Goal: Task Accomplishment & Management: Manage account settings

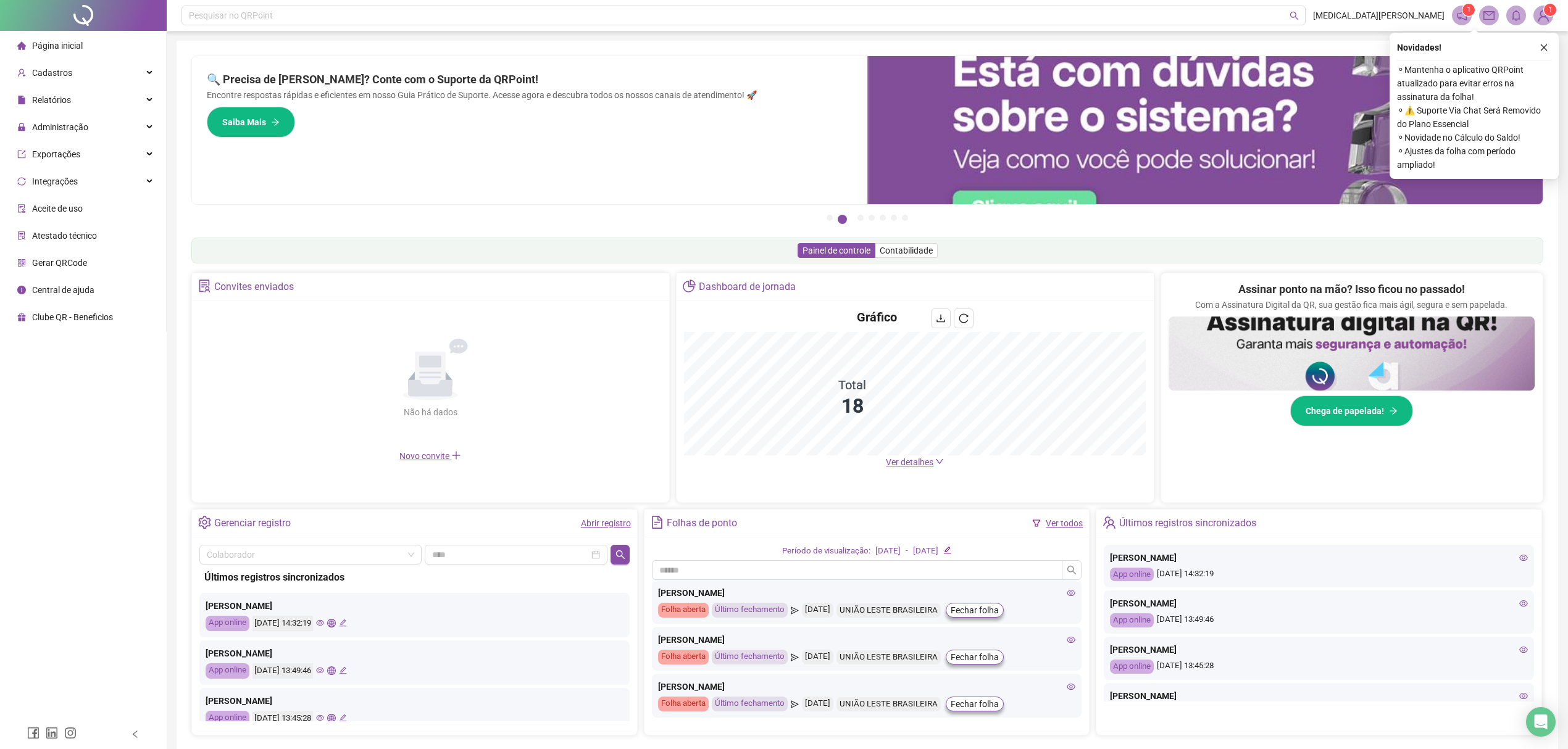
drag, startPoint x: 190, startPoint y: 203, endPoint x: 64, endPoint y: 419, distance: 250.1
click at [57, 425] on div "Página inicial Cadastros Relatórios Administração Exportações Integrações Aceit…" at bounding box center [83, 359] width 167 height 720
click at [75, 131] on span "Administração" at bounding box center [60, 127] width 56 height 10
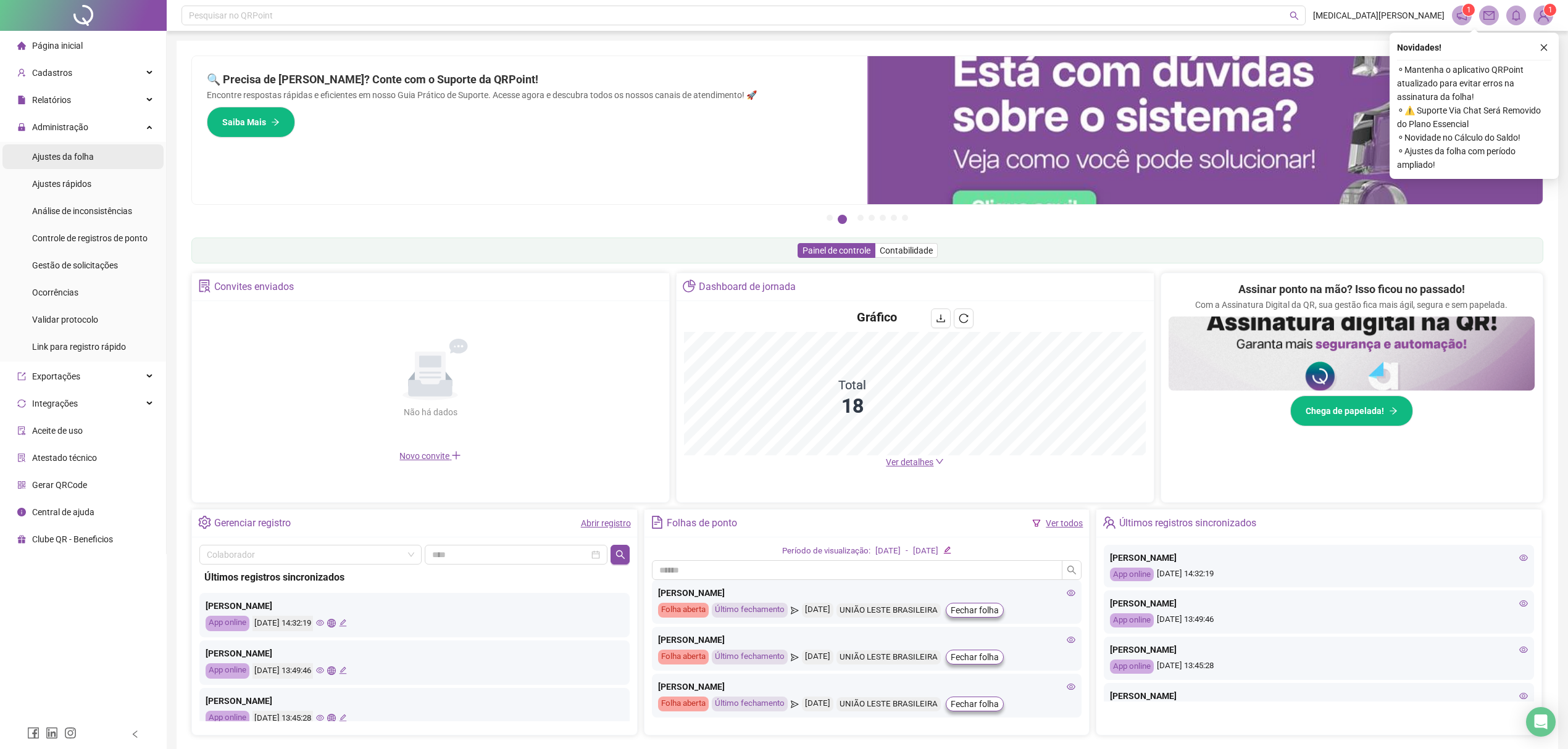
click at [65, 150] on div "Ajustes da folha" at bounding box center [63, 157] width 62 height 25
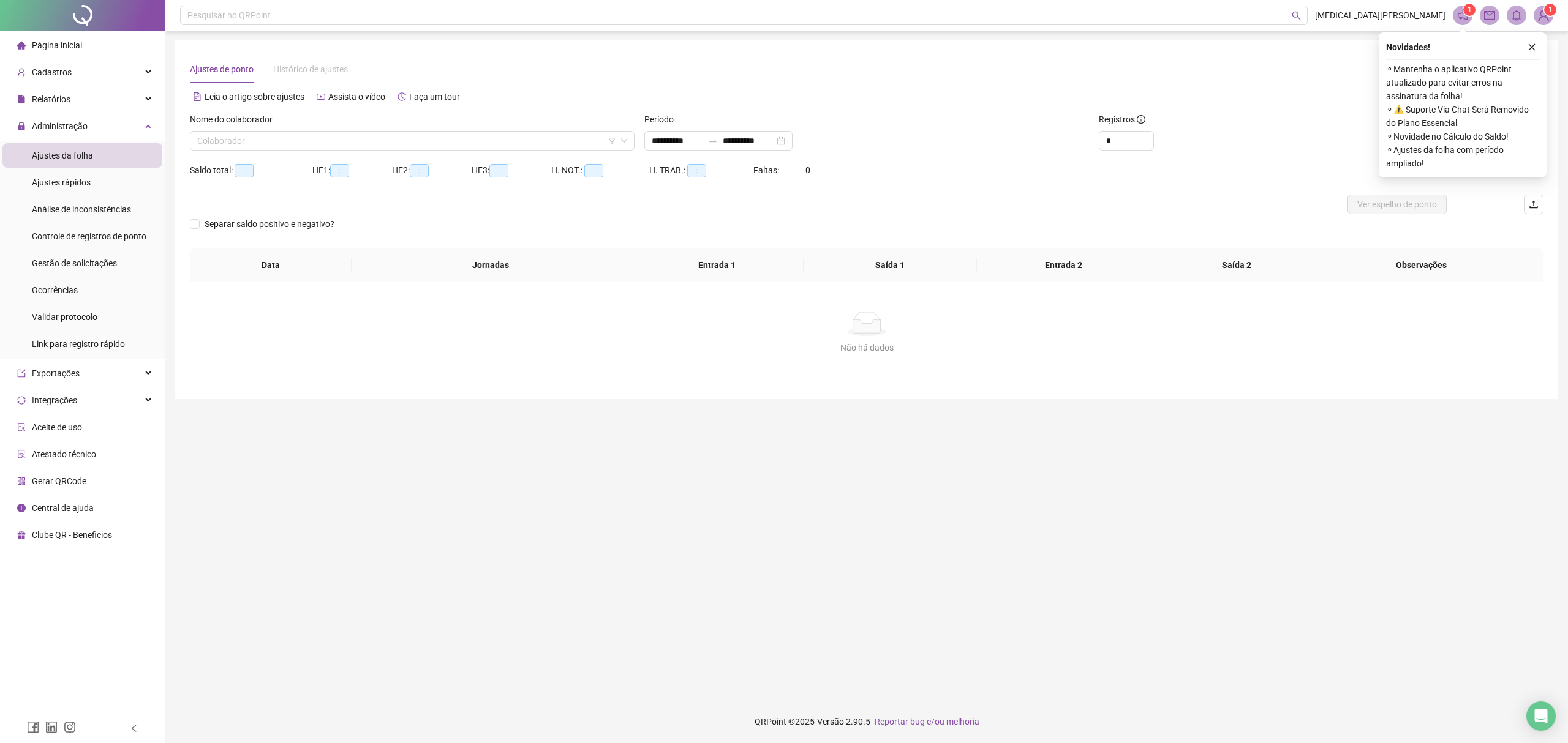
type input "**********"
click at [363, 148] on input "search" at bounding box center [406, 141] width 419 height 18
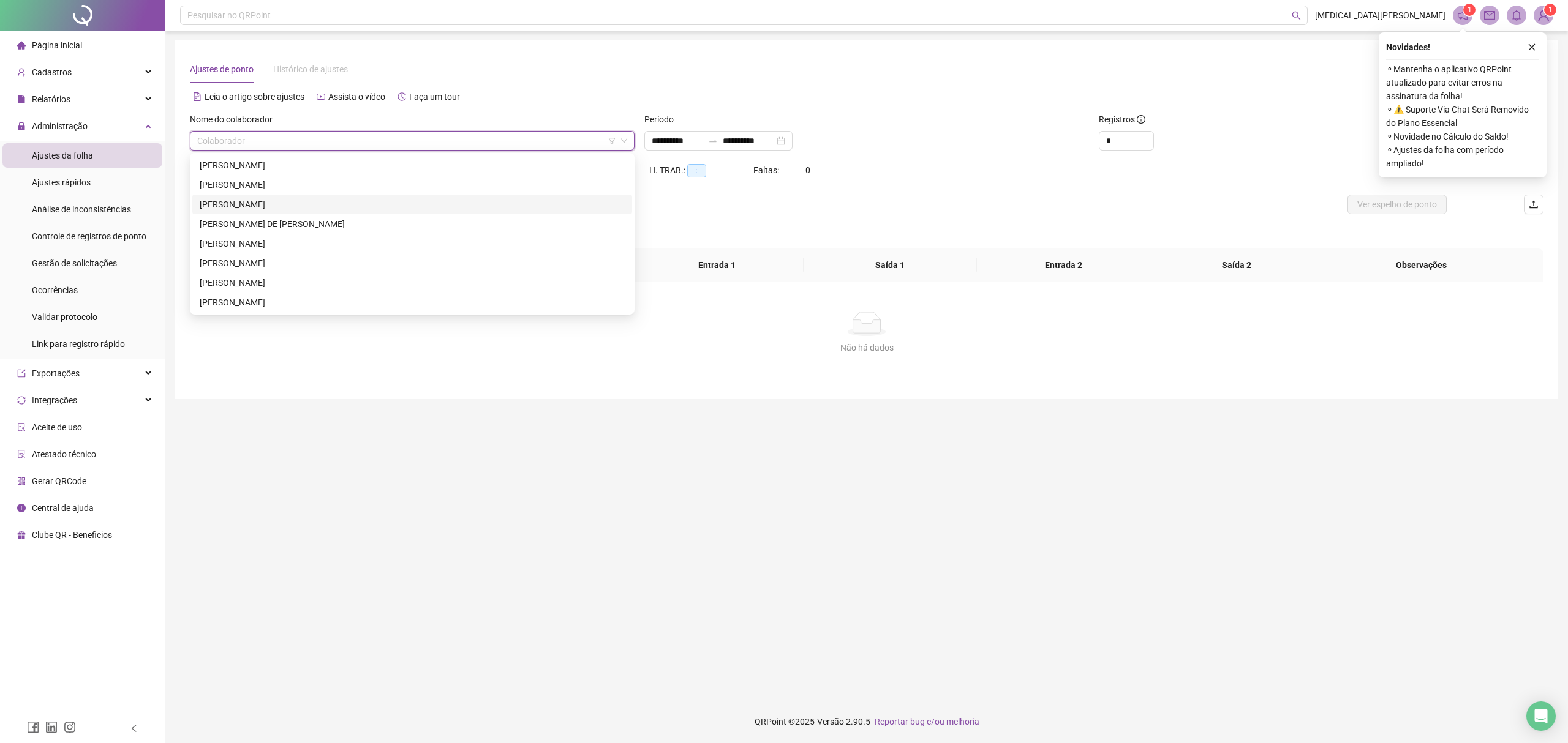
click at [243, 204] on div "[PERSON_NAME]" at bounding box center [412, 204] width 425 height 14
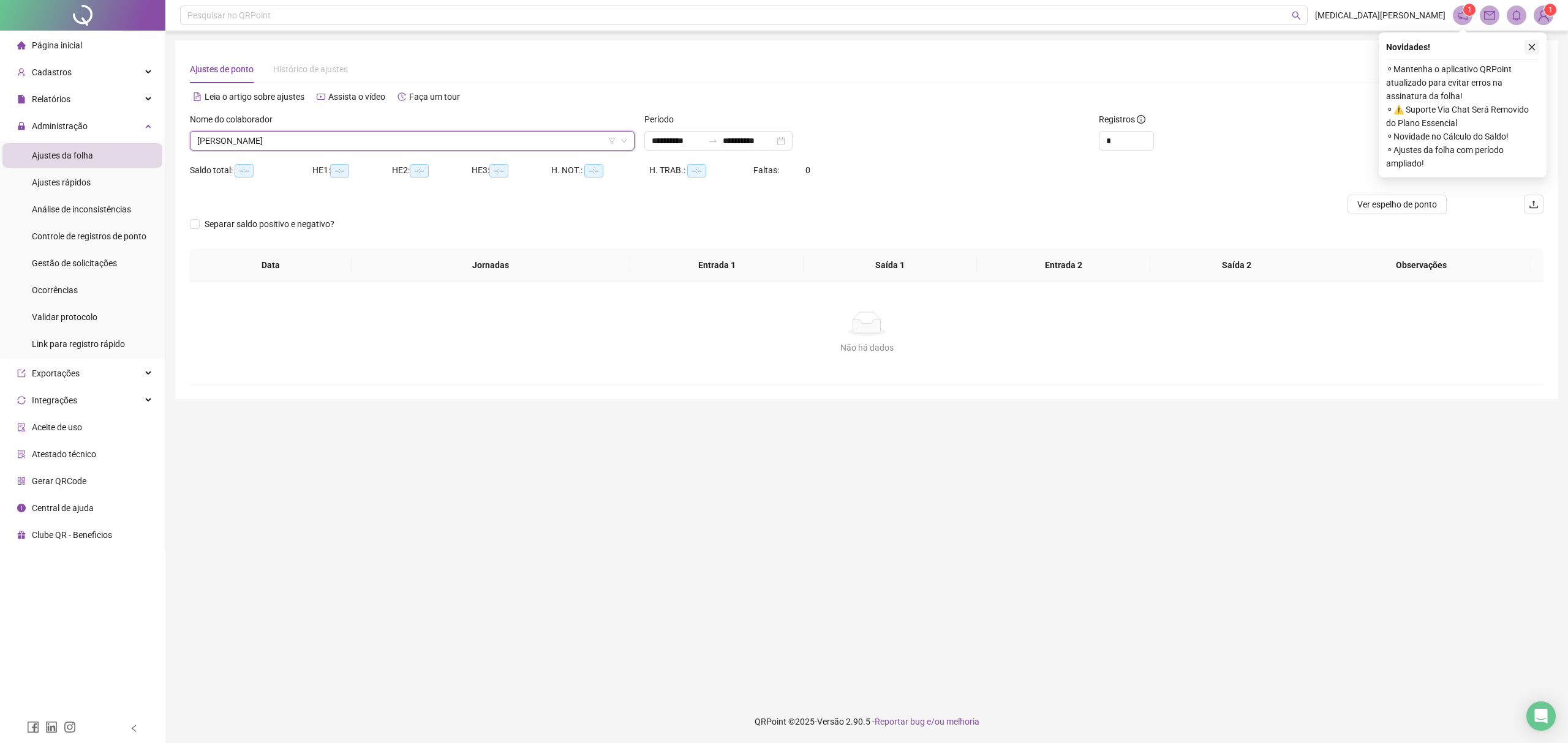
click at [1525, 44] on button "button" at bounding box center [1531, 47] width 15 height 15
type input "*"
click at [1150, 135] on span "Increase Value" at bounding box center [1146, 137] width 14 height 11
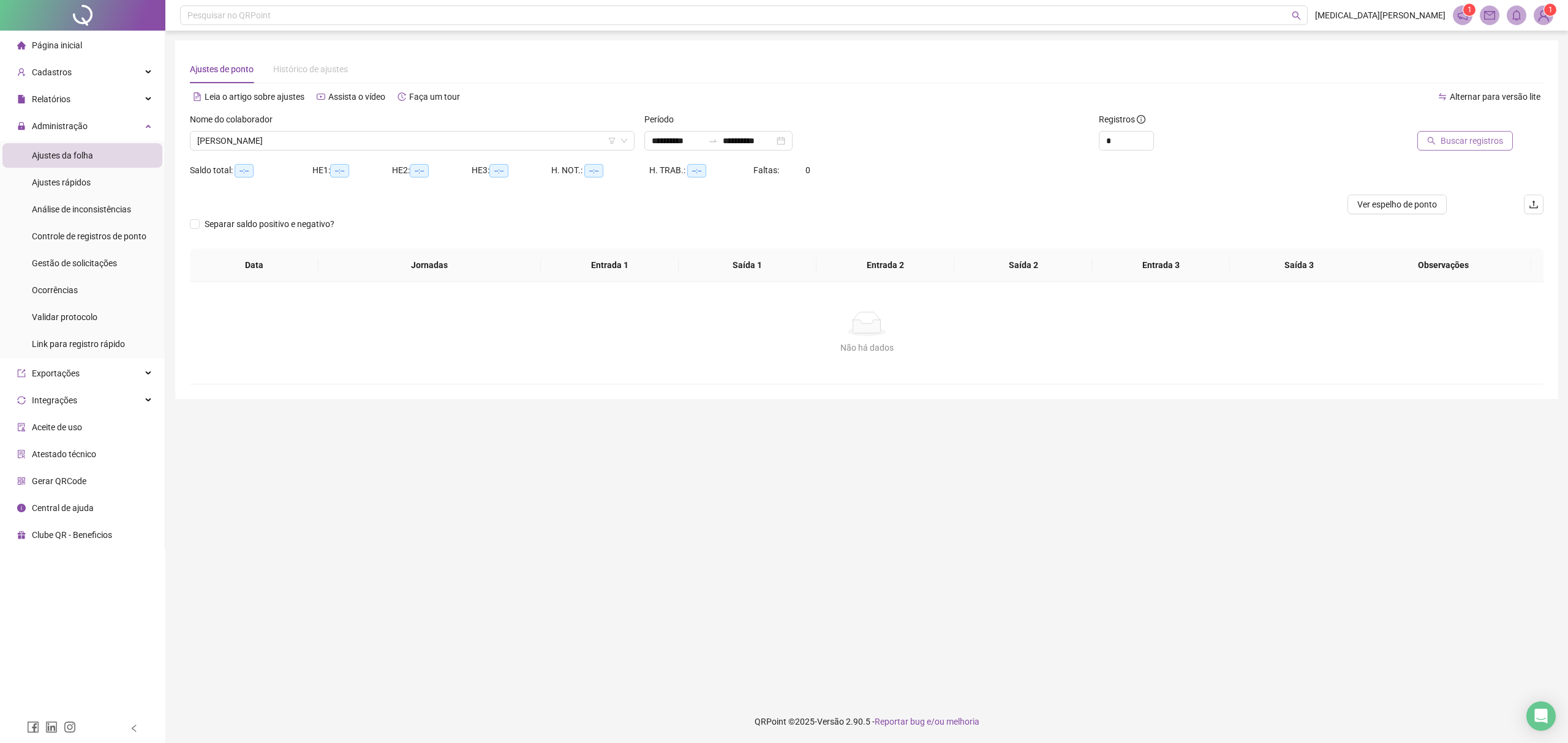
click at [1443, 145] on span "Buscar registros" at bounding box center [1472, 141] width 63 height 14
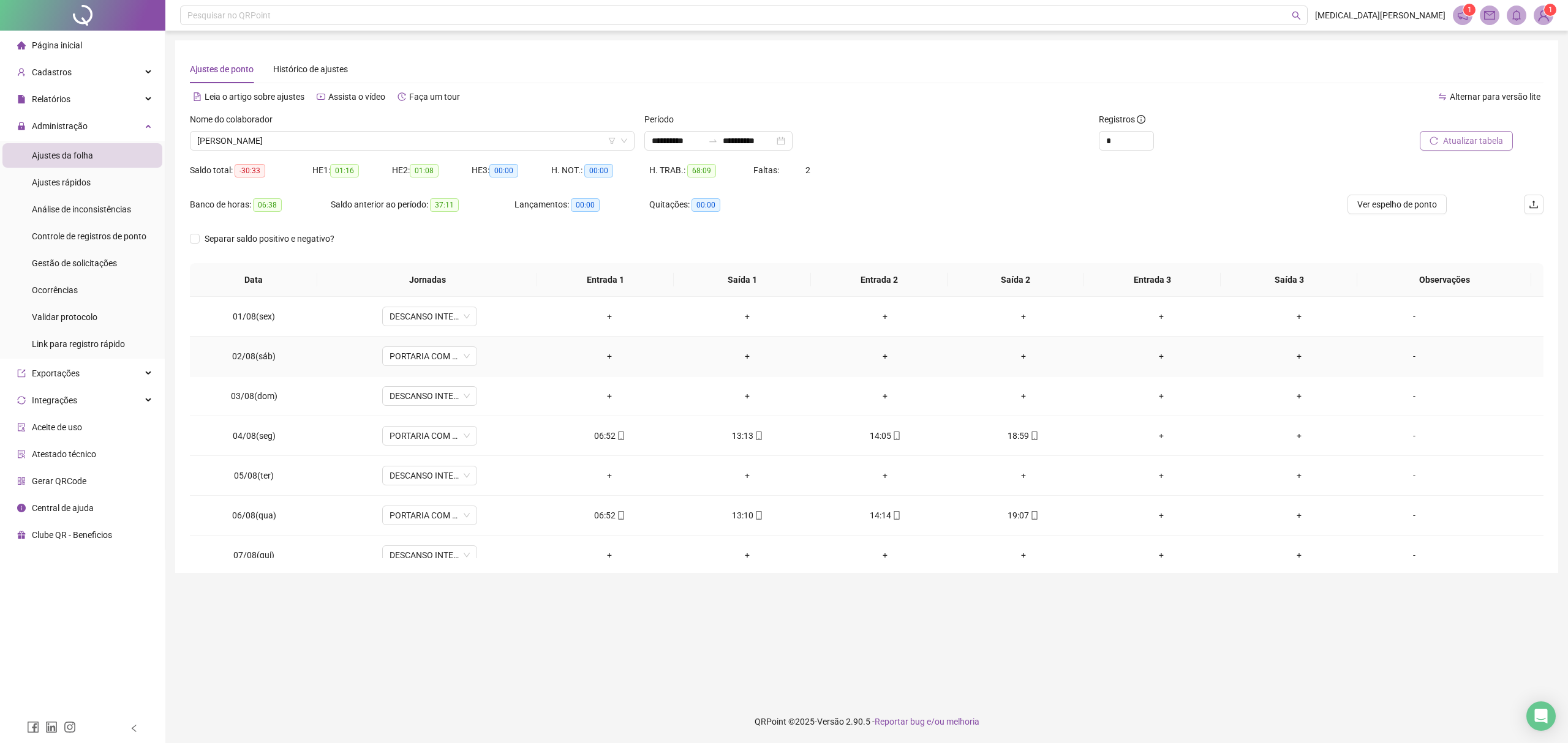
click at [1403, 355] on div "-" at bounding box center [1414, 357] width 72 height 14
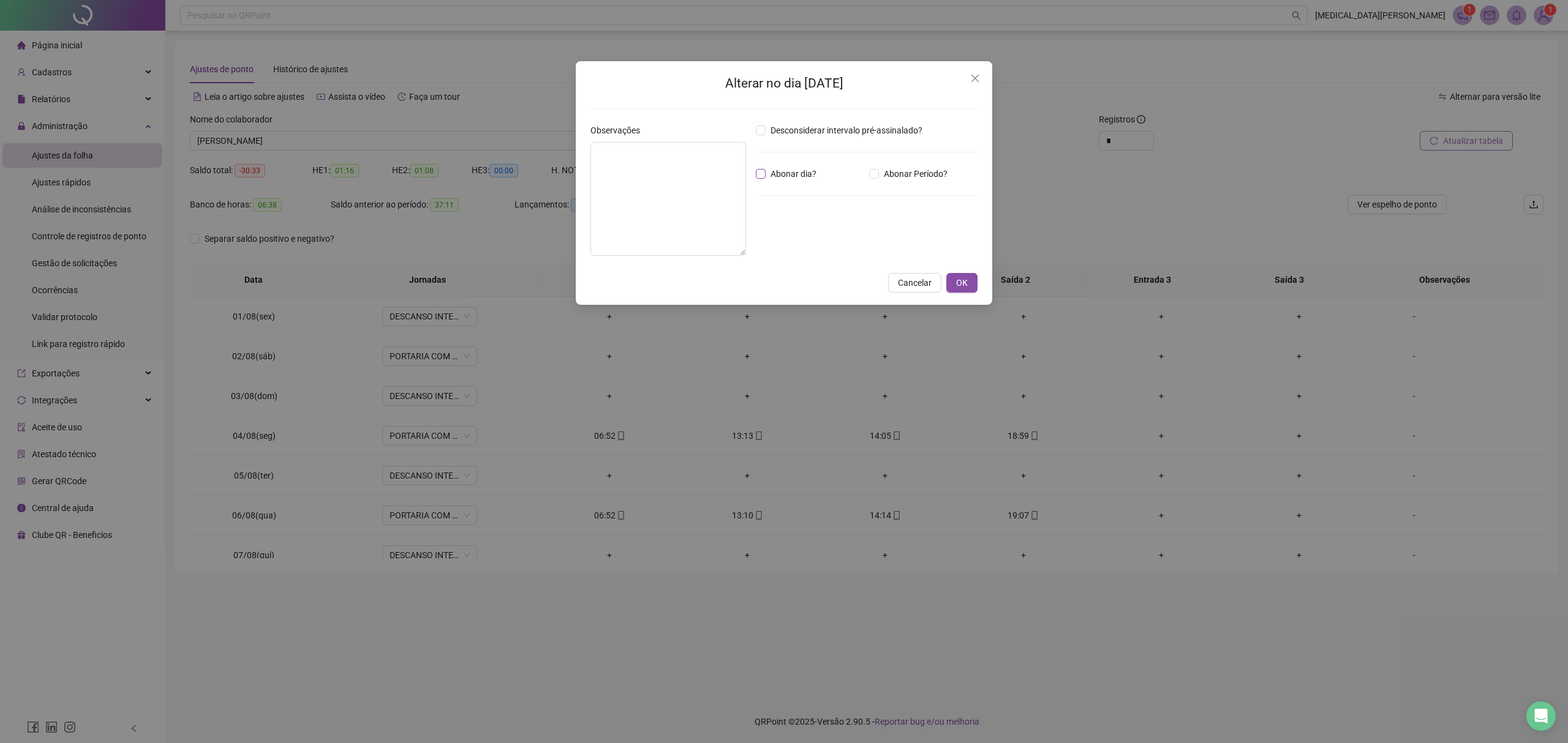
click at [784, 179] on span "Abonar dia?" at bounding box center [793, 174] width 56 height 14
click at [681, 171] on textarea at bounding box center [667, 199] width 155 height 114
type textarea "******"
click at [969, 287] on button "OK" at bounding box center [961, 284] width 31 height 20
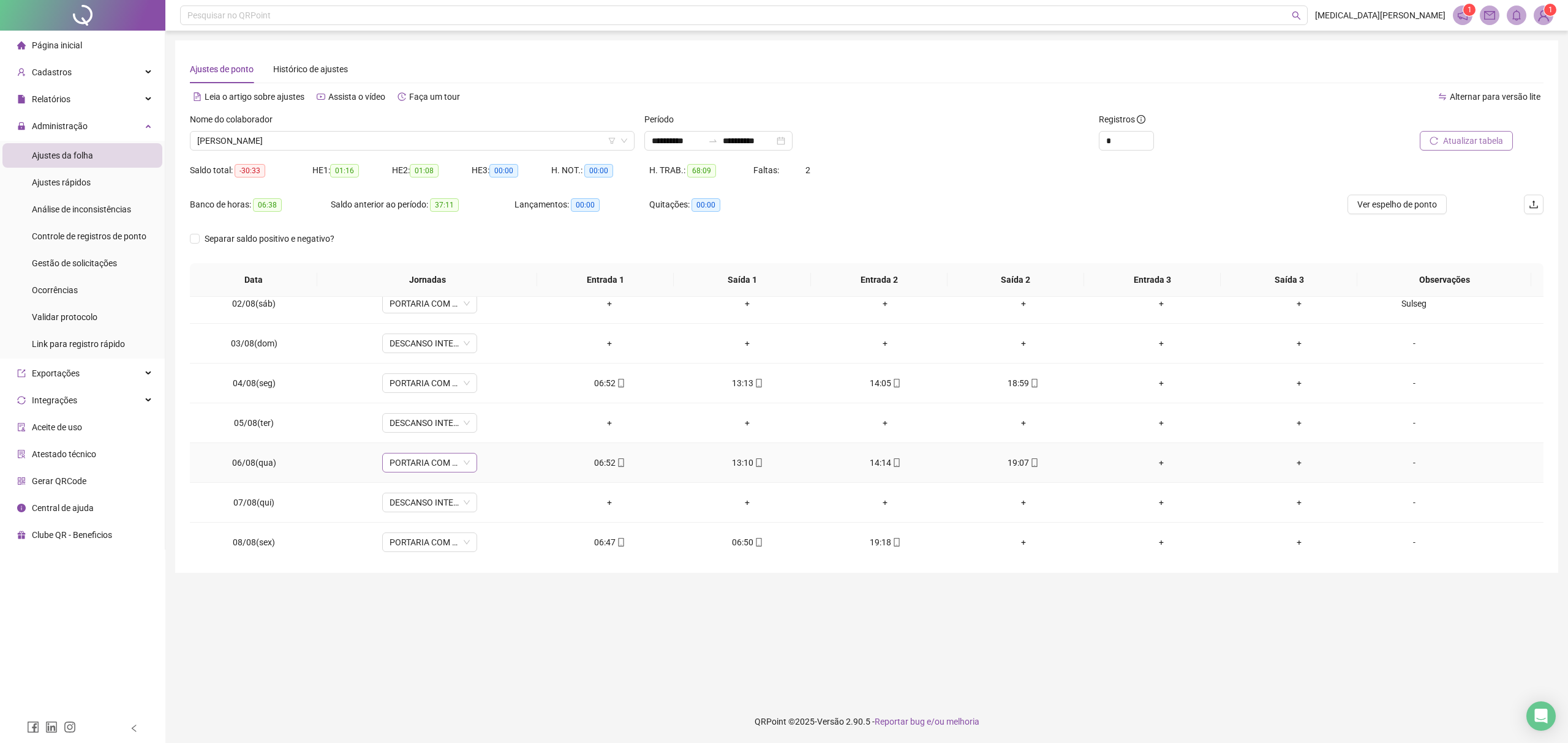
scroll to position [81, 0]
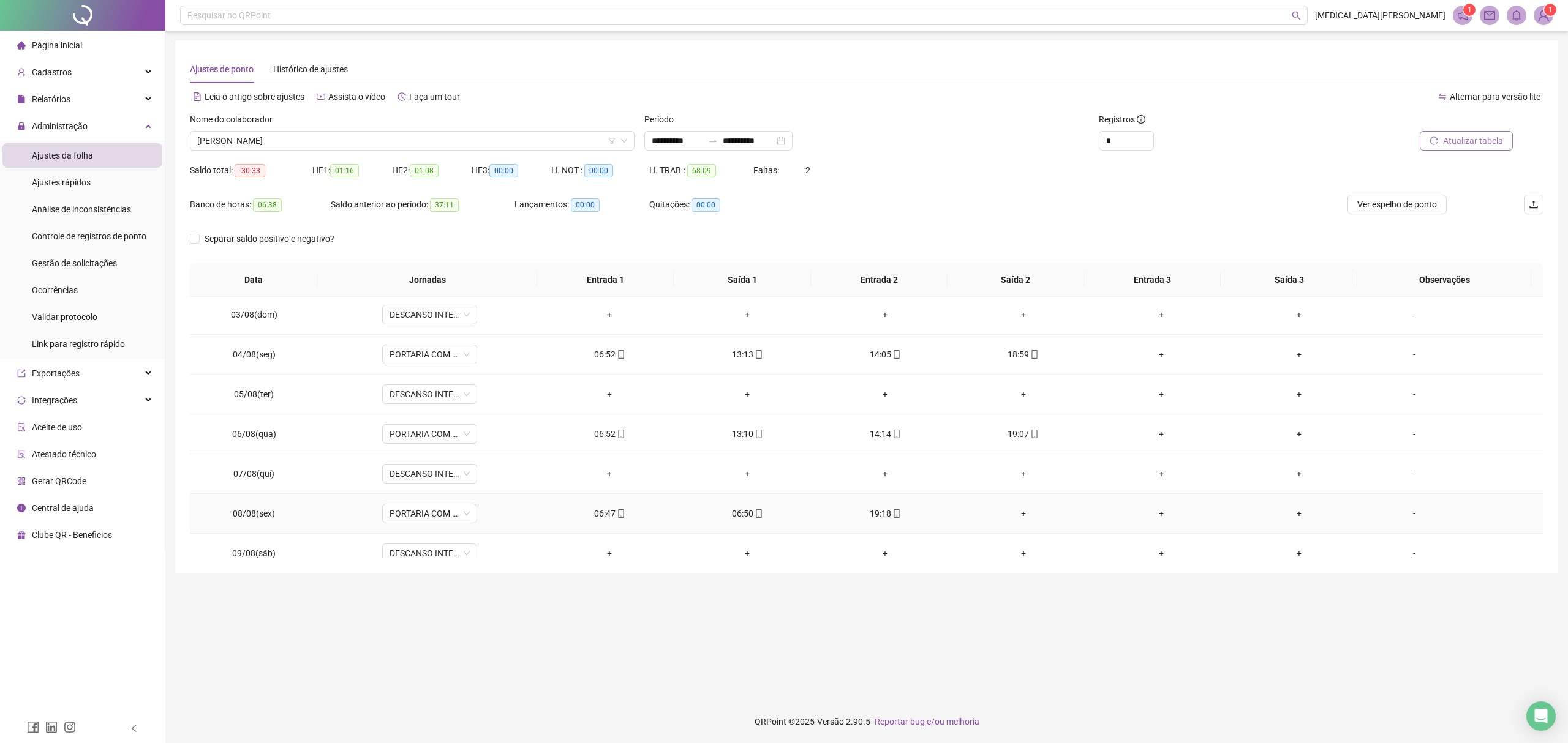
click at [596, 518] on div "06:47" at bounding box center [609, 514] width 118 height 14
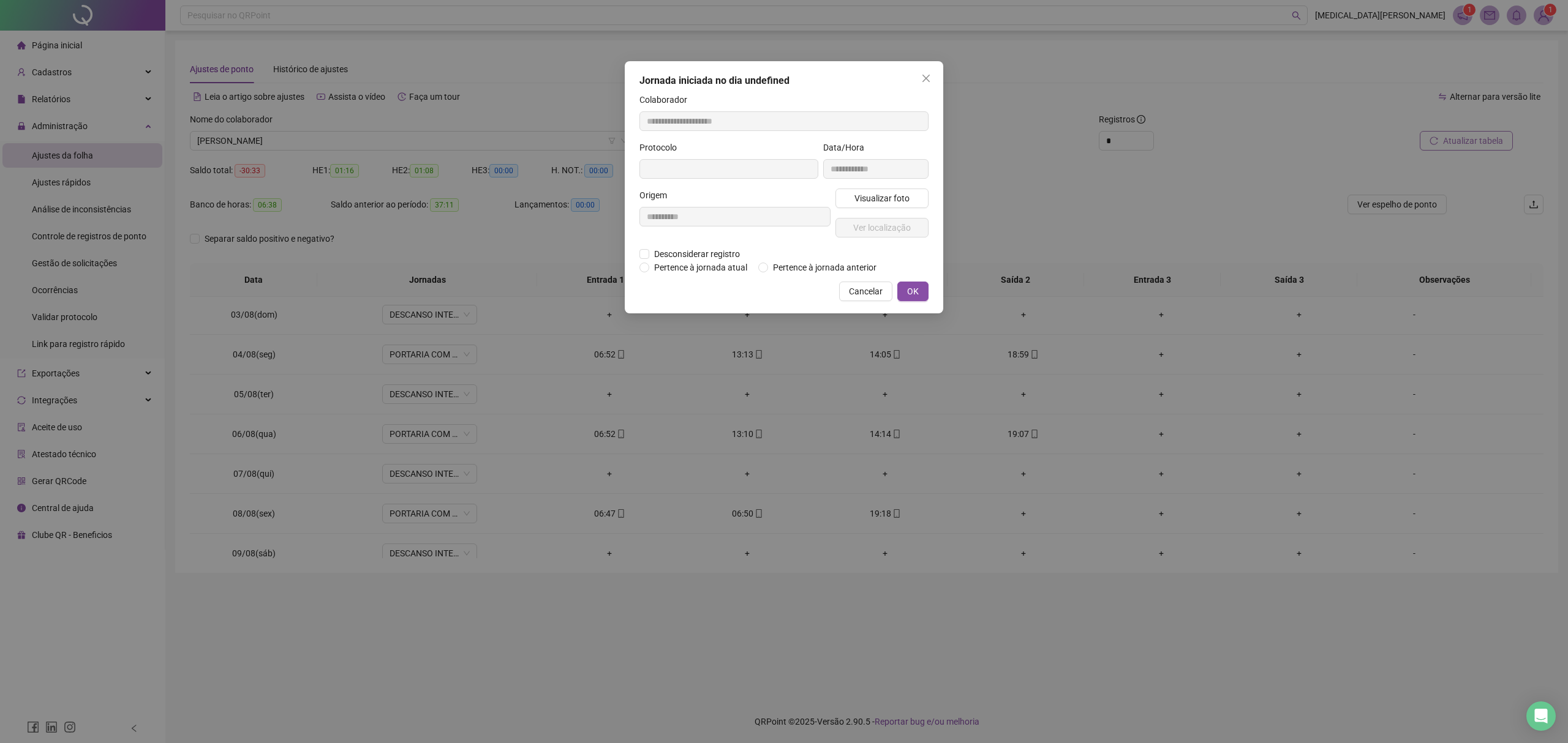
type input "**********"
click at [692, 253] on span "Desconsiderar registro" at bounding box center [696, 256] width 96 height 14
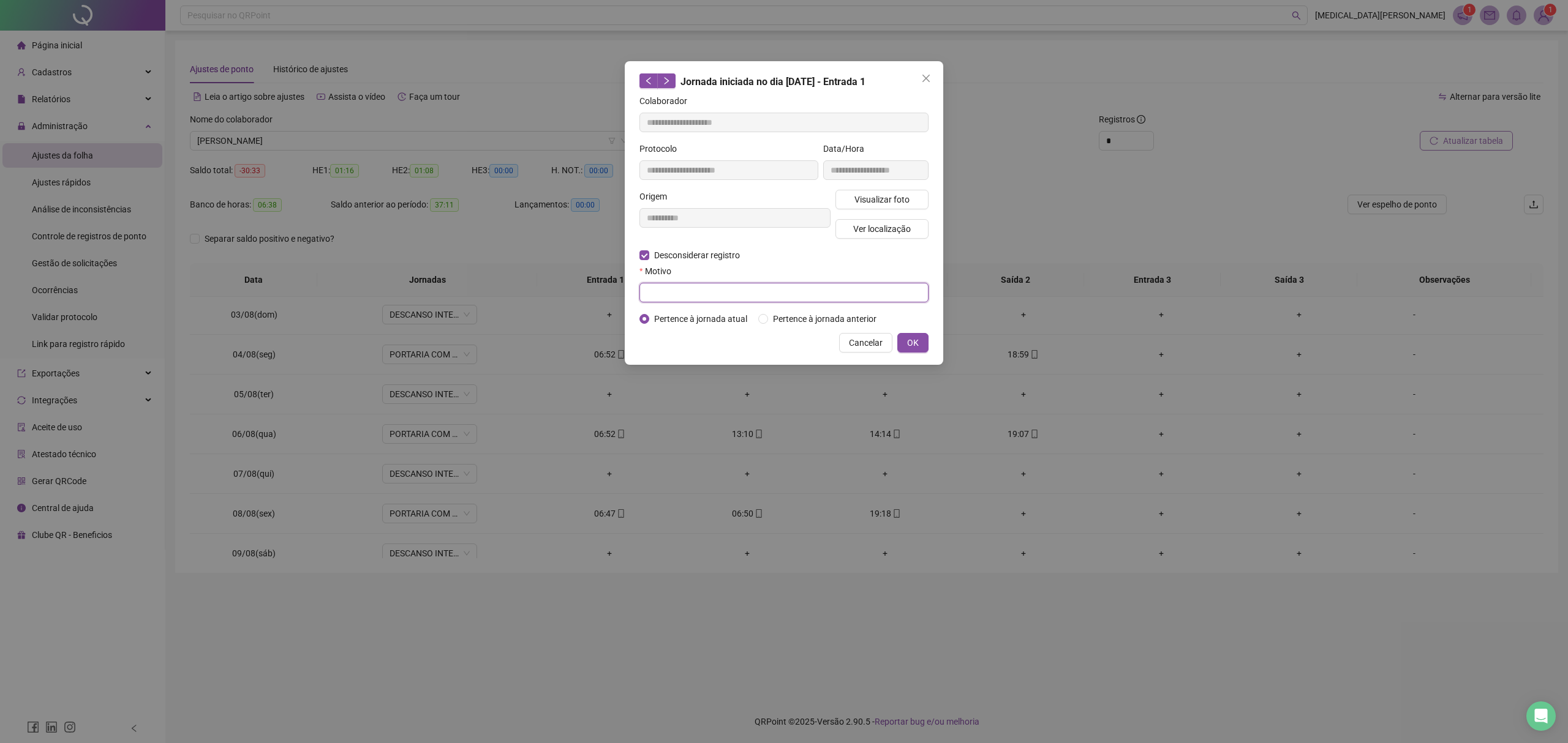
click at [696, 298] on input "text" at bounding box center [784, 293] width 289 height 20
type input "**********"
click at [906, 336] on button "OK" at bounding box center [912, 343] width 31 height 20
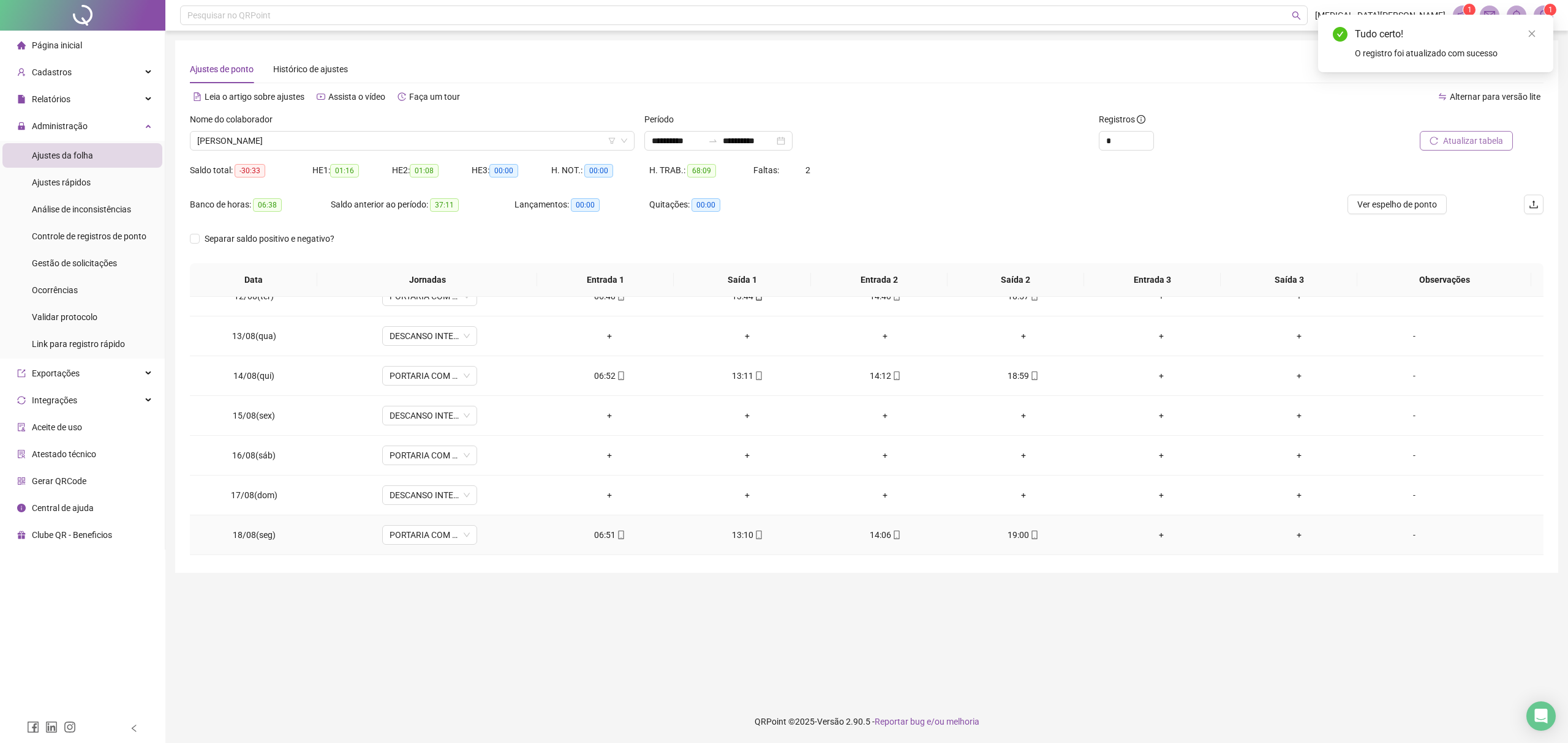
scroll to position [490, 0]
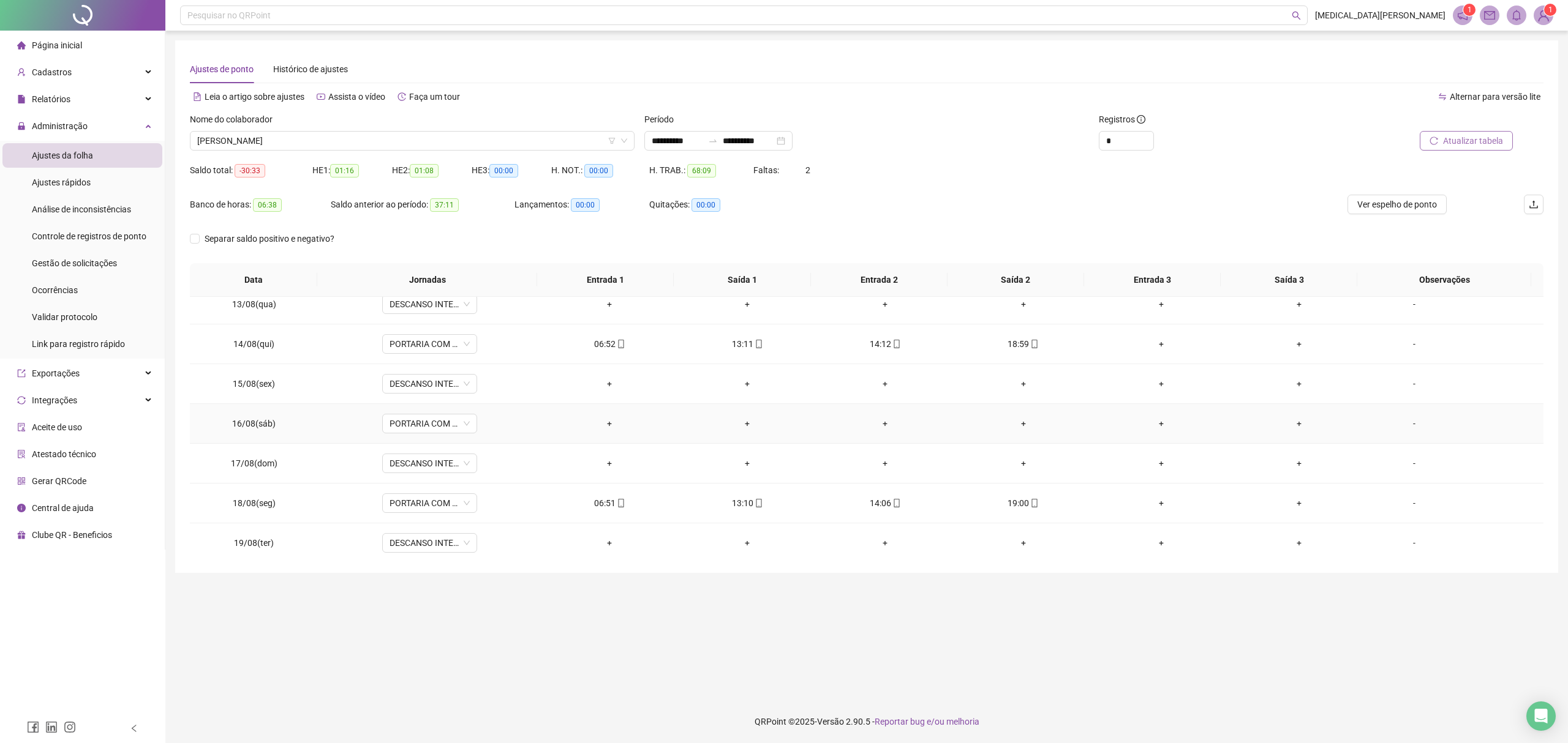
click at [1405, 425] on div "-" at bounding box center [1414, 424] width 72 height 14
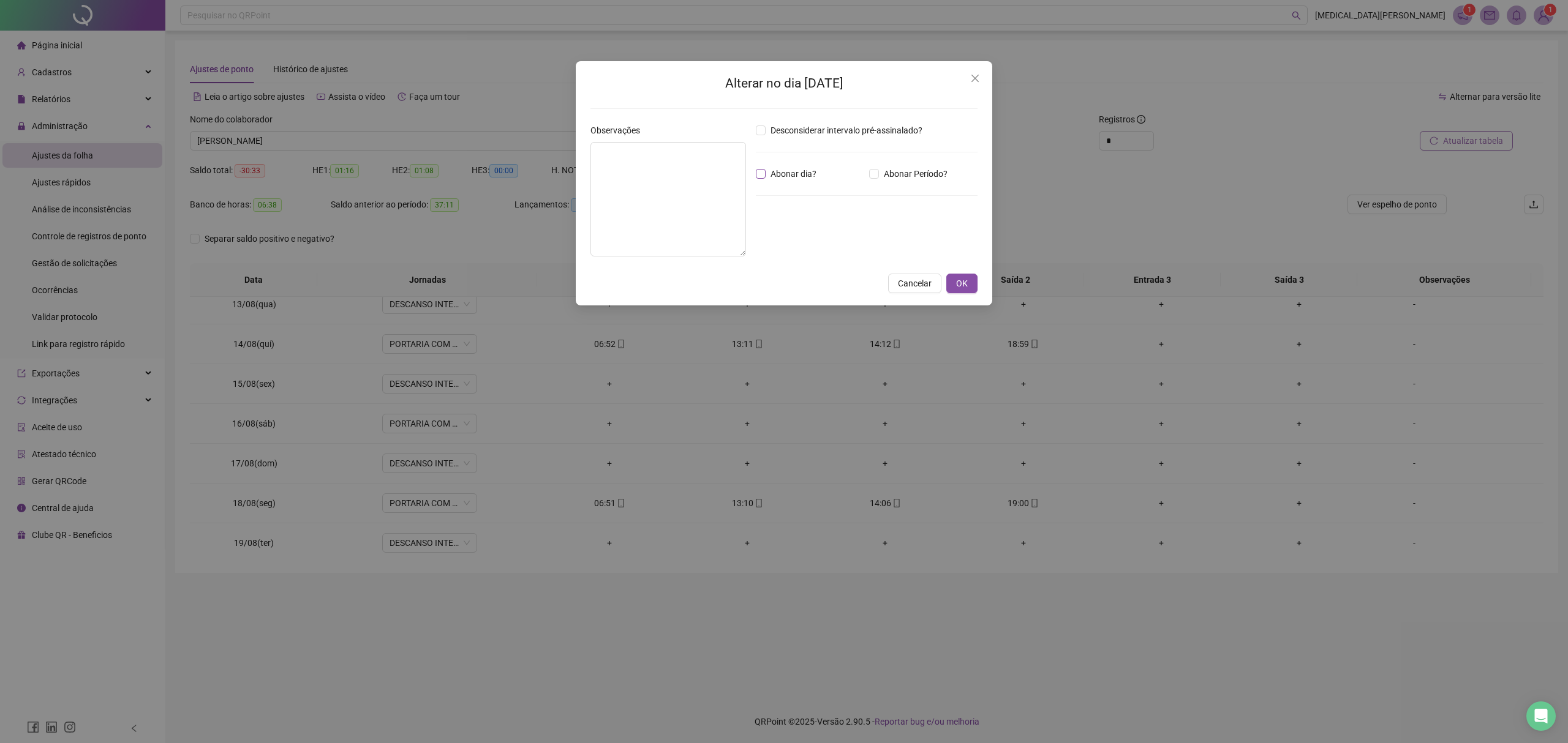
click at [792, 176] on span "Abonar dia?" at bounding box center [793, 174] width 56 height 14
click at [667, 176] on textarea at bounding box center [667, 200] width 155 height 115
type textarea "******"
click at [969, 278] on button "OK" at bounding box center [961, 284] width 31 height 20
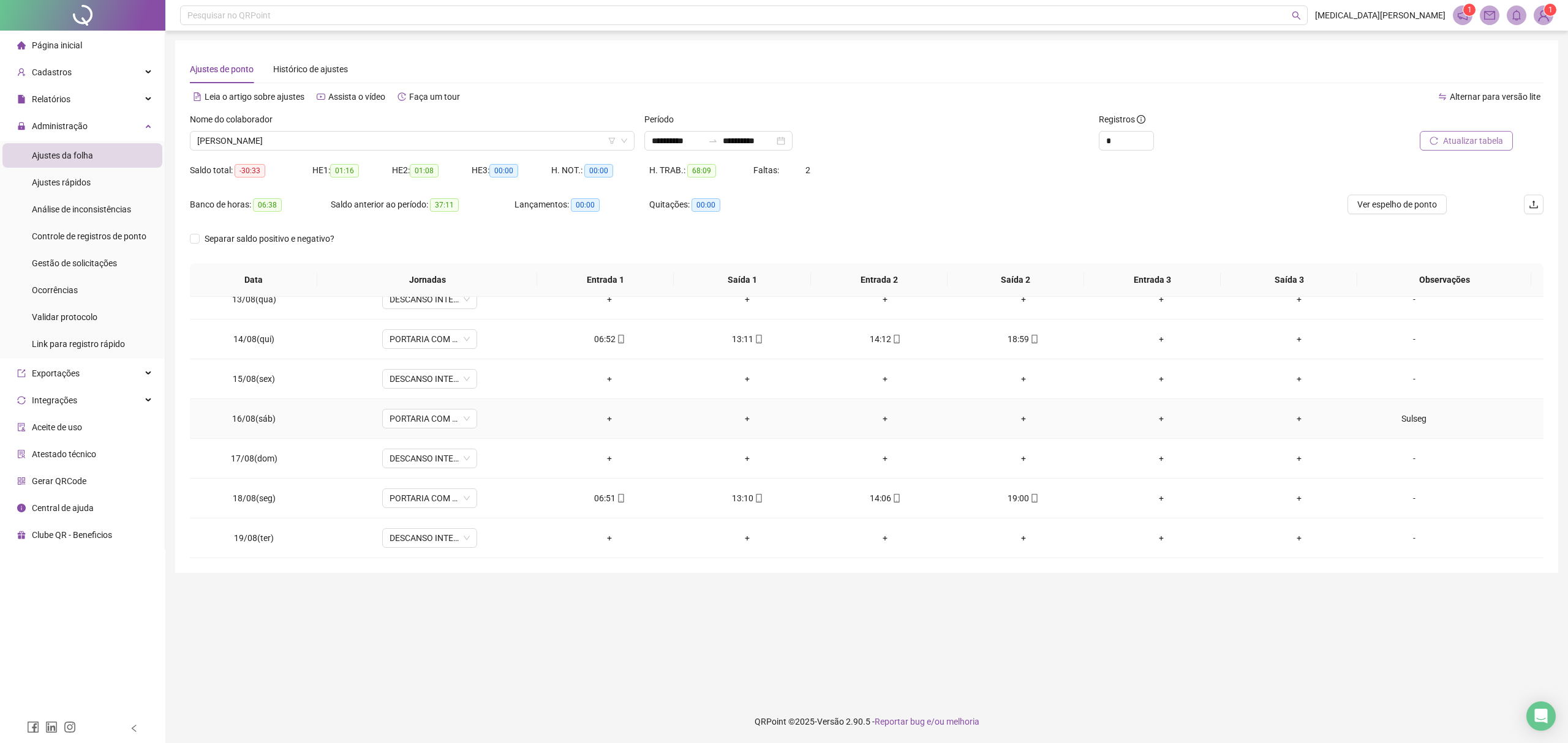
scroll to position [498, 0]
click at [278, 138] on span "[PERSON_NAME]" at bounding box center [412, 141] width 430 height 18
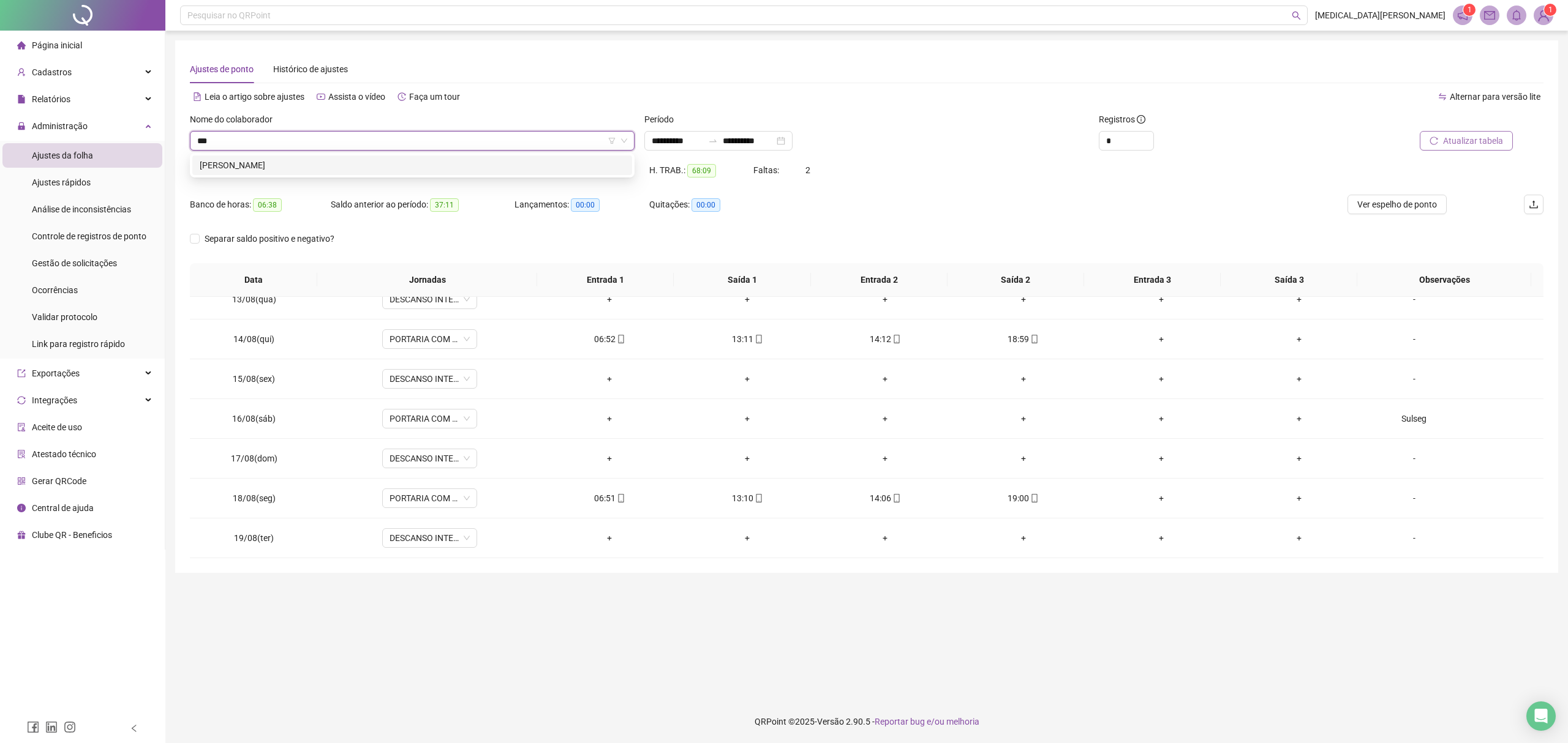
type input "****"
click at [289, 165] on div "[PERSON_NAME]" at bounding box center [412, 165] width 425 height 14
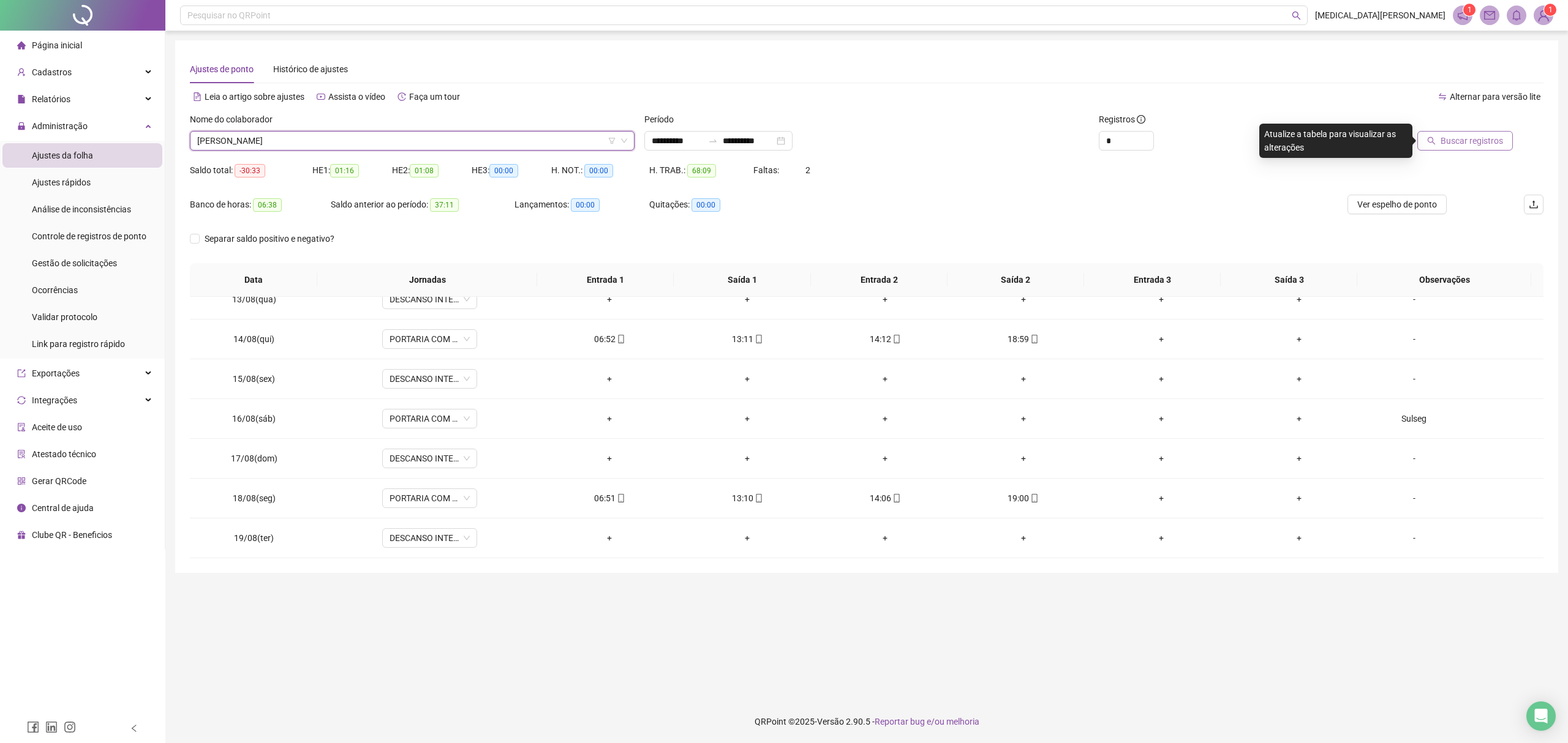
click at [1459, 133] on button "Buscar registros" at bounding box center [1465, 141] width 96 height 20
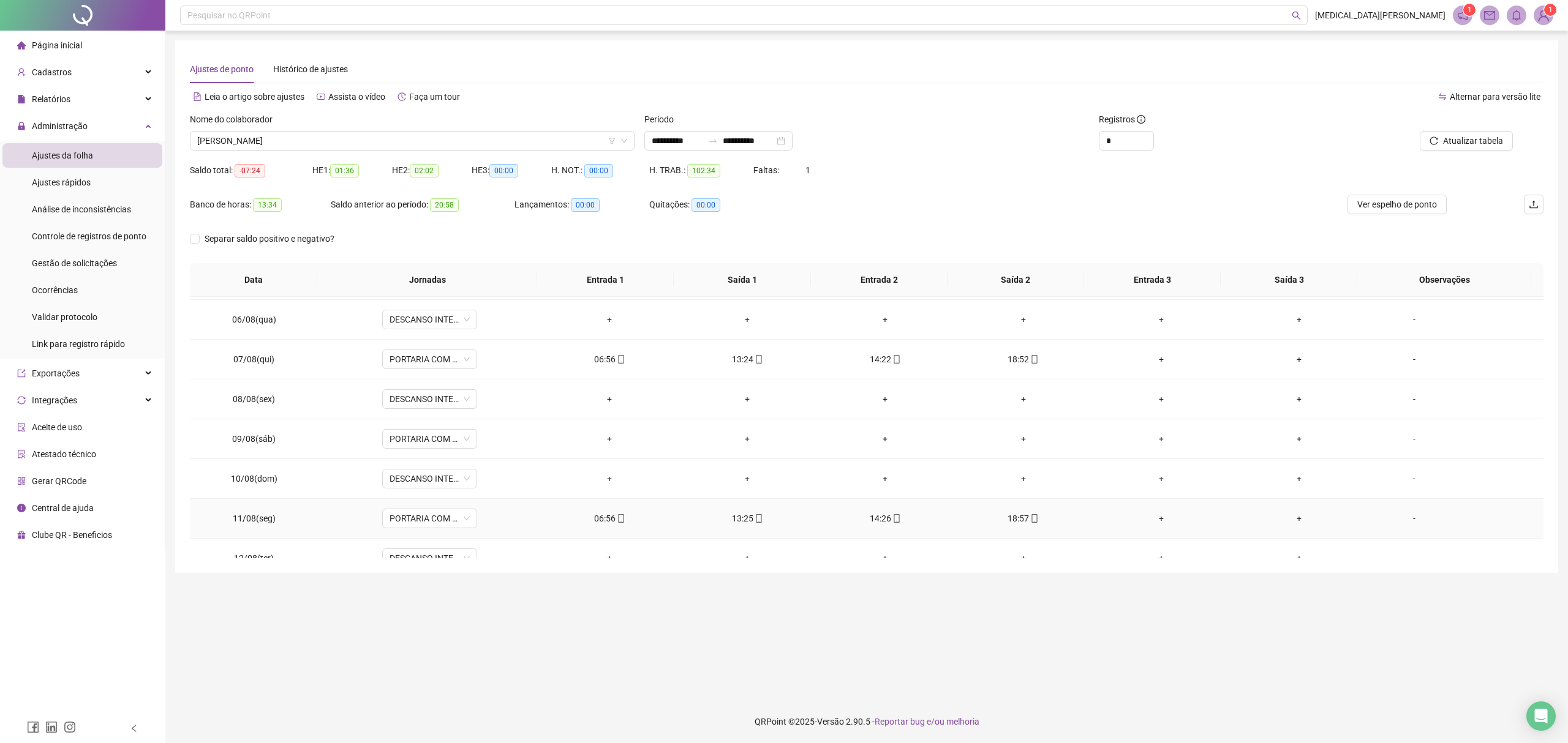
scroll to position [172, 0]
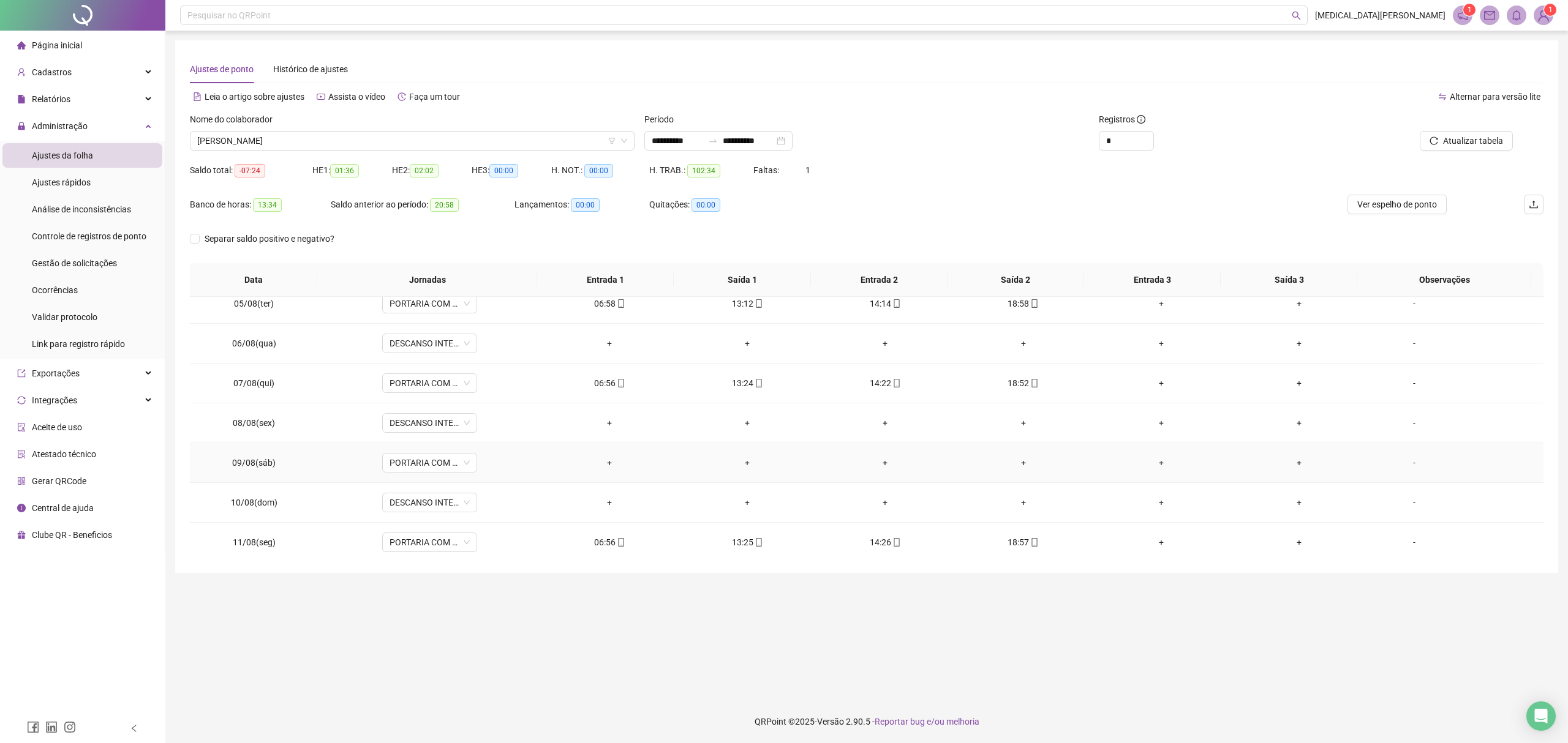
click at [1399, 459] on div "-" at bounding box center [1414, 463] width 72 height 14
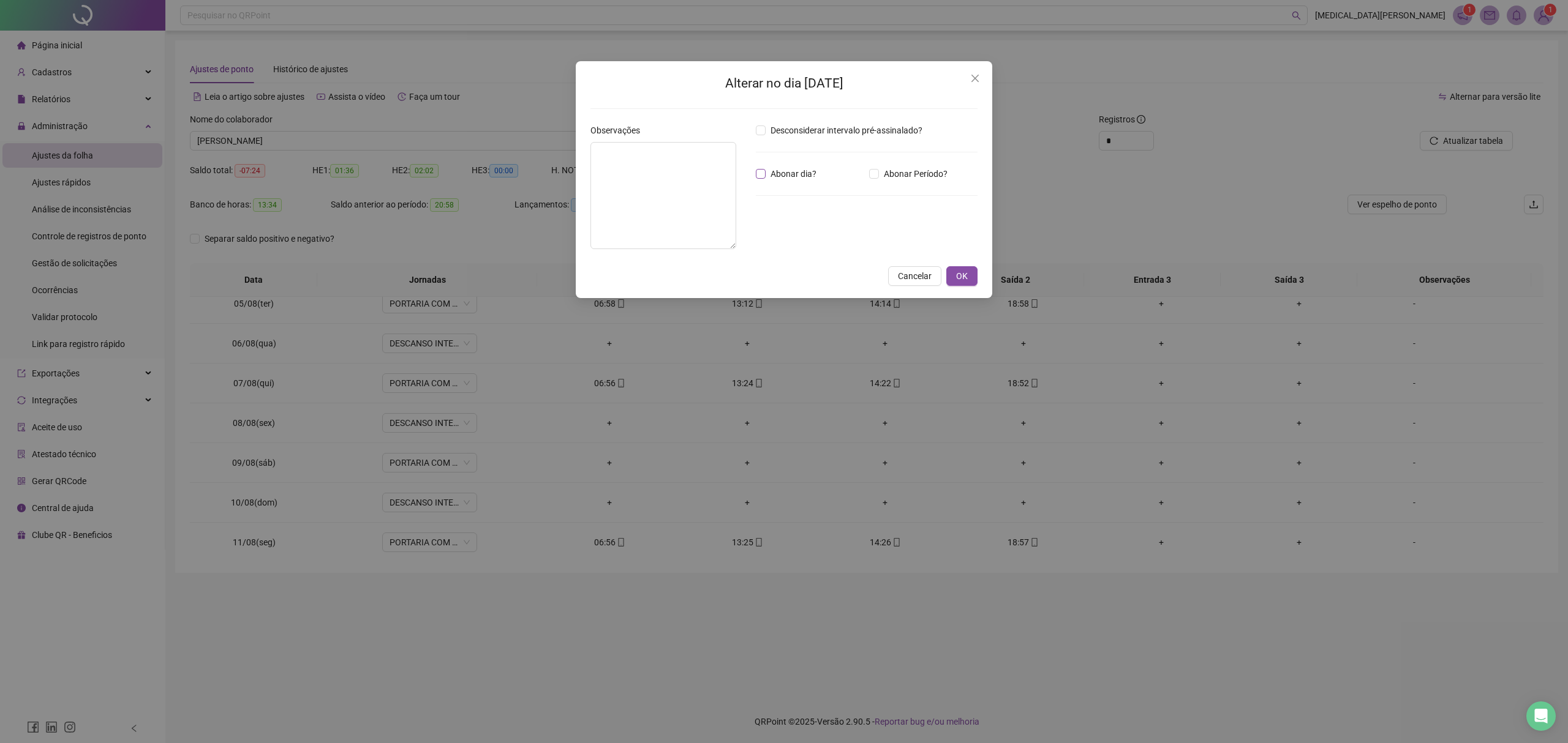
click at [772, 174] on span "Abonar dia?" at bounding box center [793, 174] width 56 height 14
click at [709, 179] on textarea at bounding box center [663, 196] width 145 height 107
type textarea "******"
click at [960, 287] on span "OK" at bounding box center [961, 284] width 11 height 14
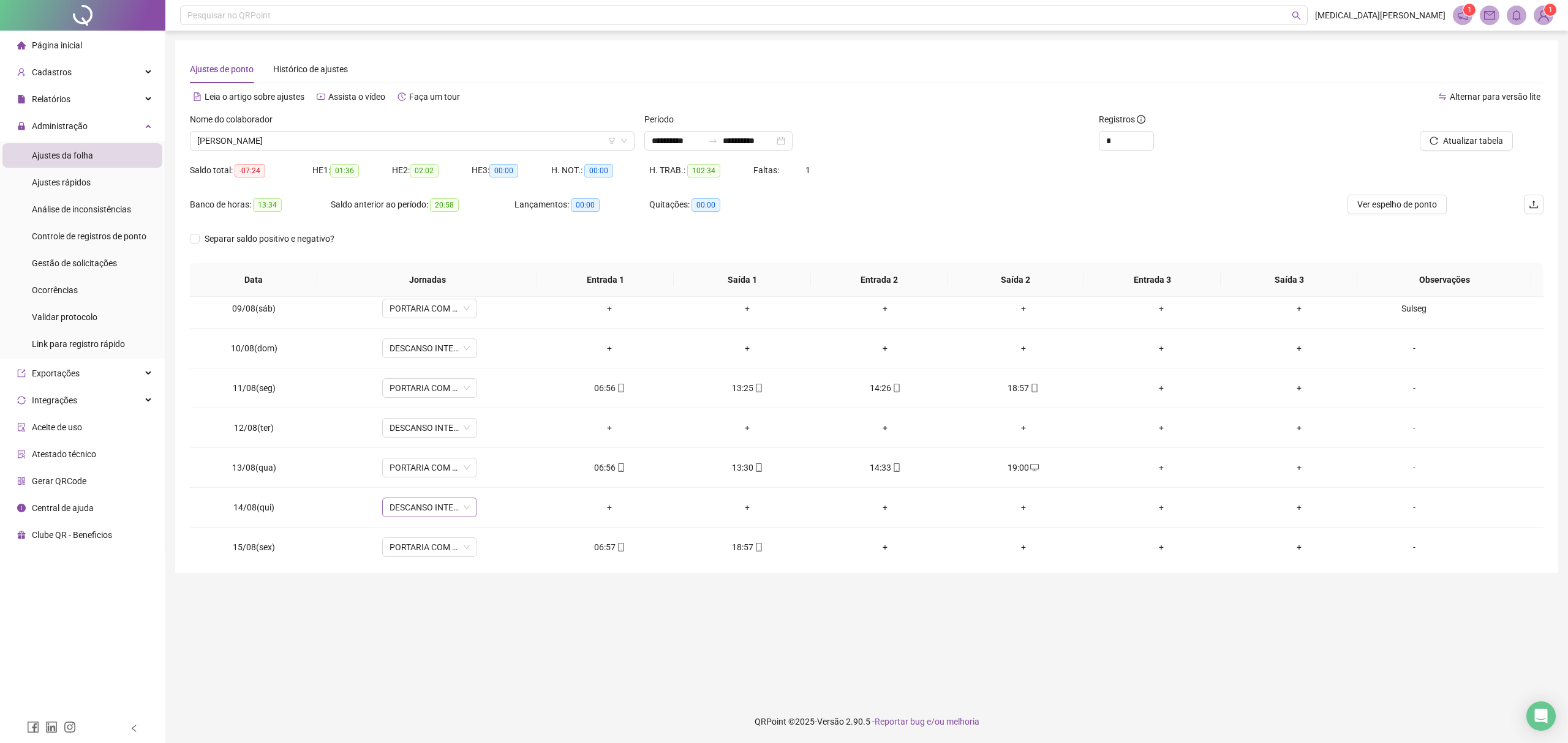
scroll to position [498, 0]
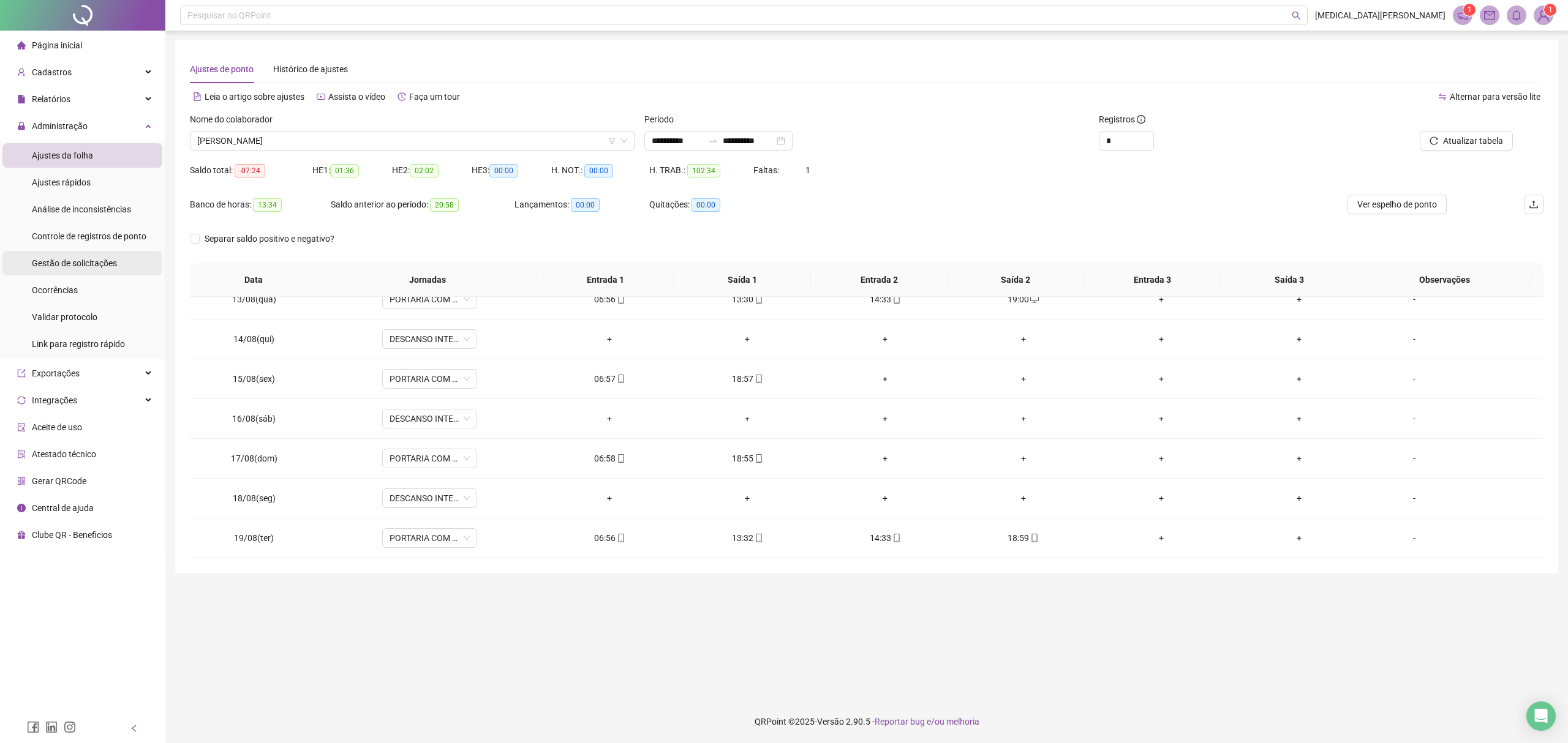
click at [79, 261] on span "Gestão de solicitações" at bounding box center [74, 263] width 85 height 10
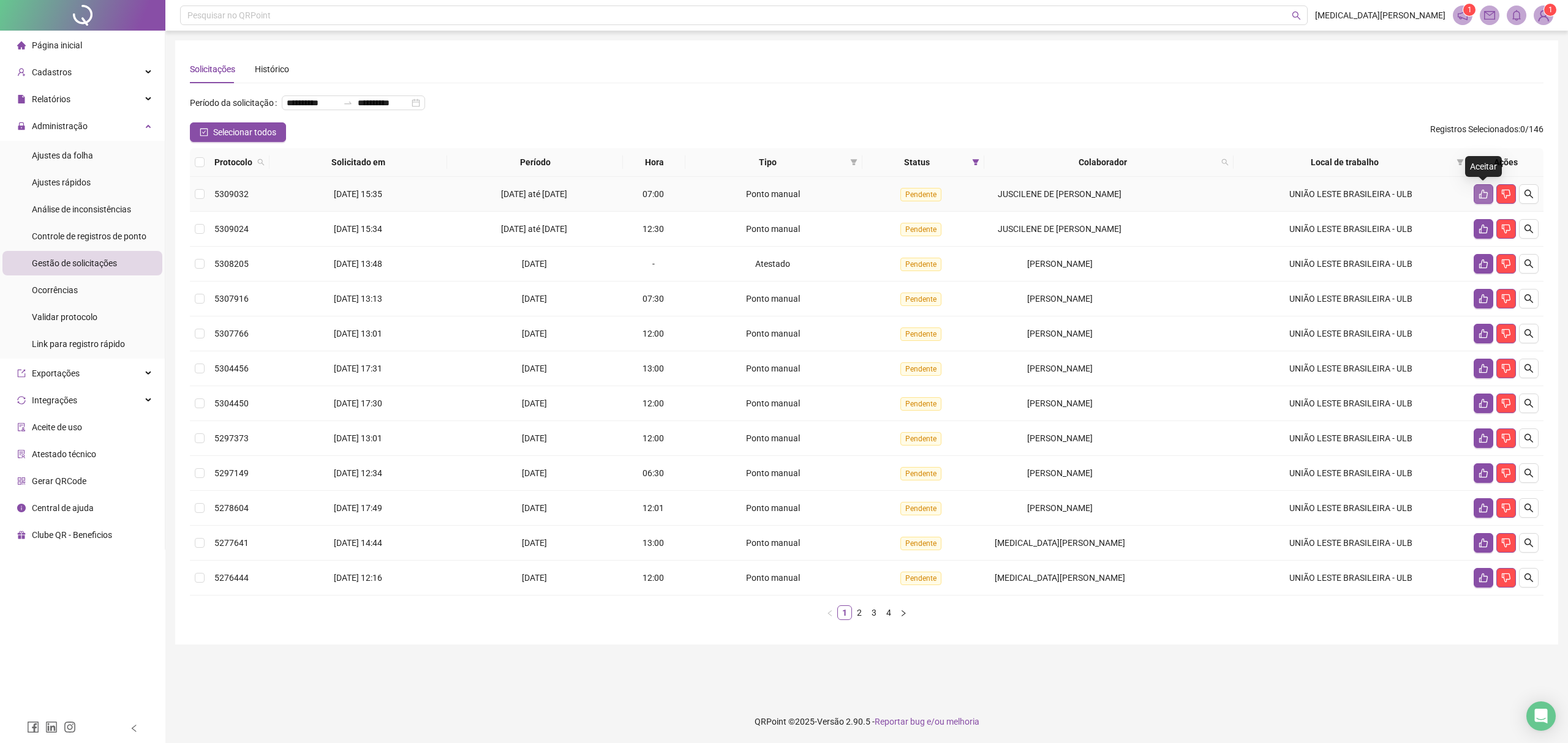
click at [1480, 191] on icon "like" at bounding box center [1483, 194] width 10 height 10
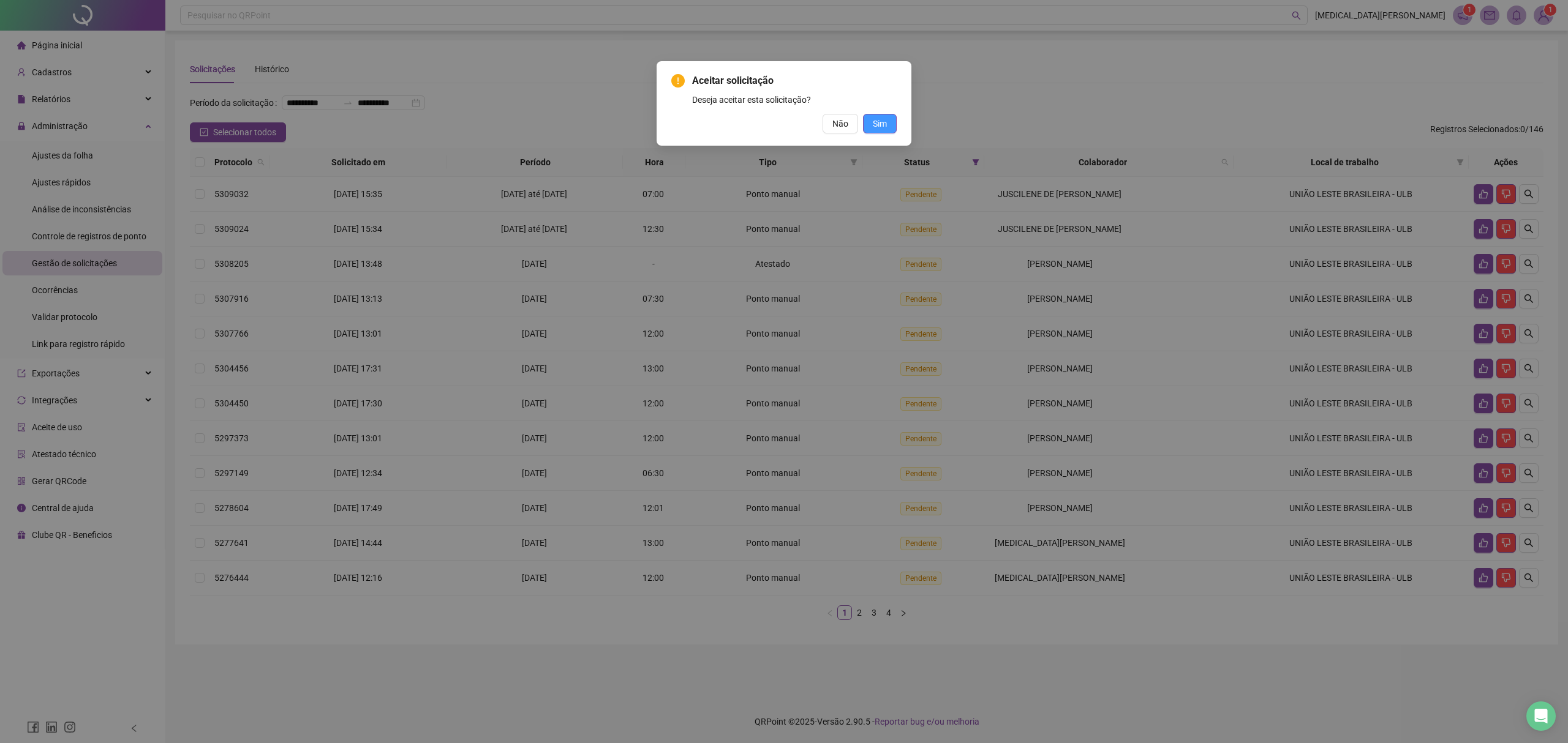
click at [867, 119] on button "Sim" at bounding box center [880, 124] width 34 height 20
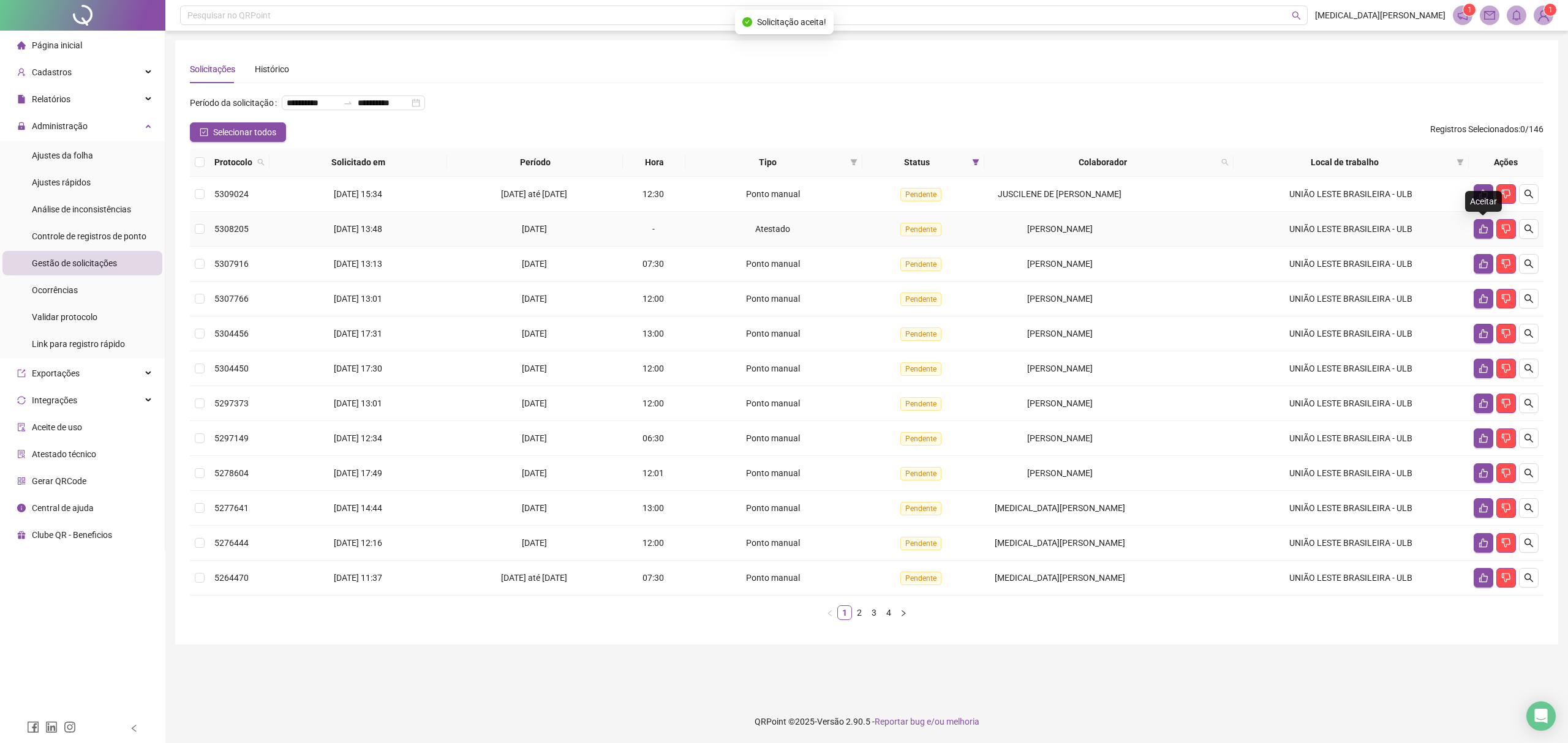
click at [1479, 191] on div "Aceitar" at bounding box center [1483, 201] width 37 height 21
click at [1479, 197] on icon "like" at bounding box center [1483, 194] width 8 height 9
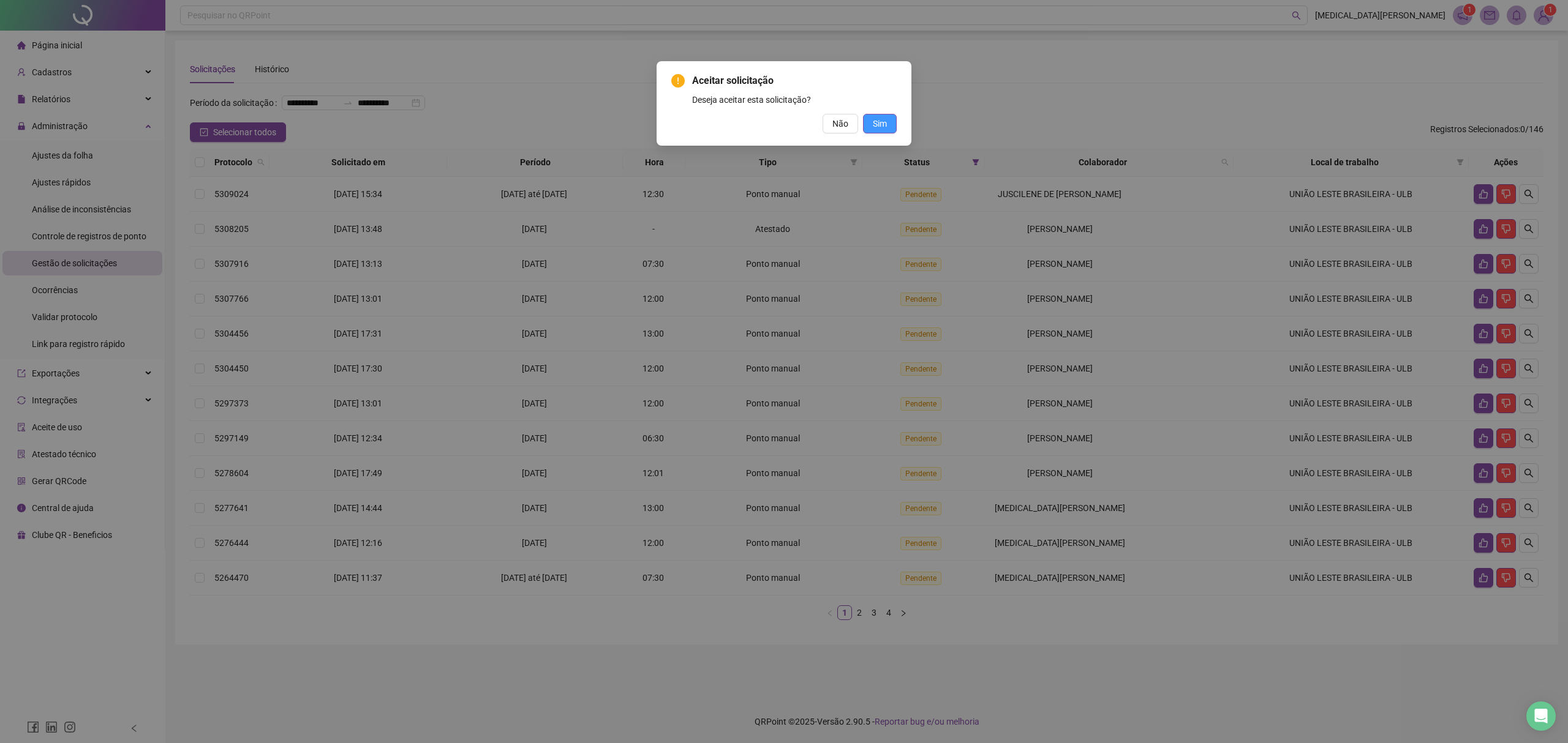
click at [883, 123] on span "Sim" at bounding box center [879, 124] width 14 height 14
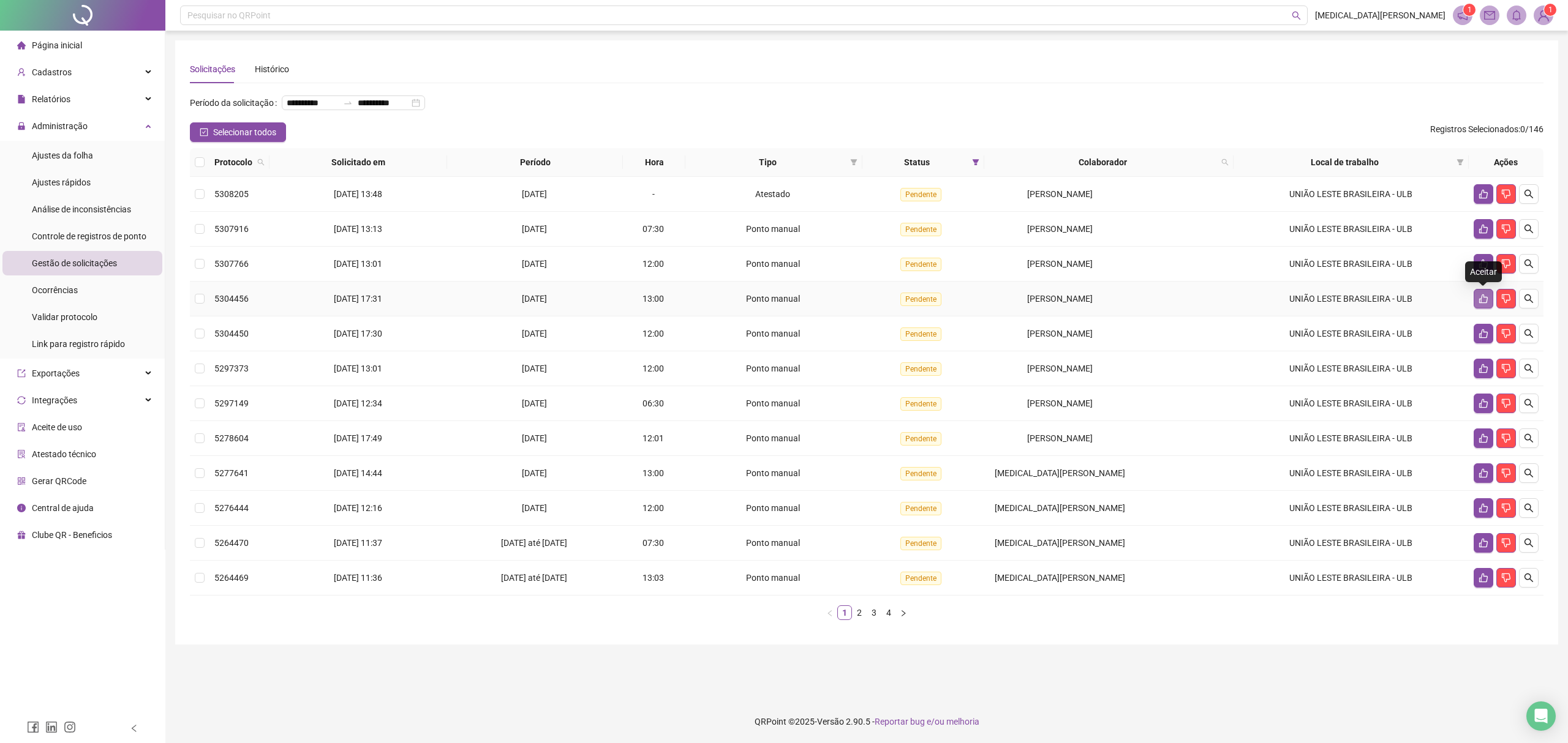
click at [1482, 302] on icon "like" at bounding box center [1483, 298] width 10 height 10
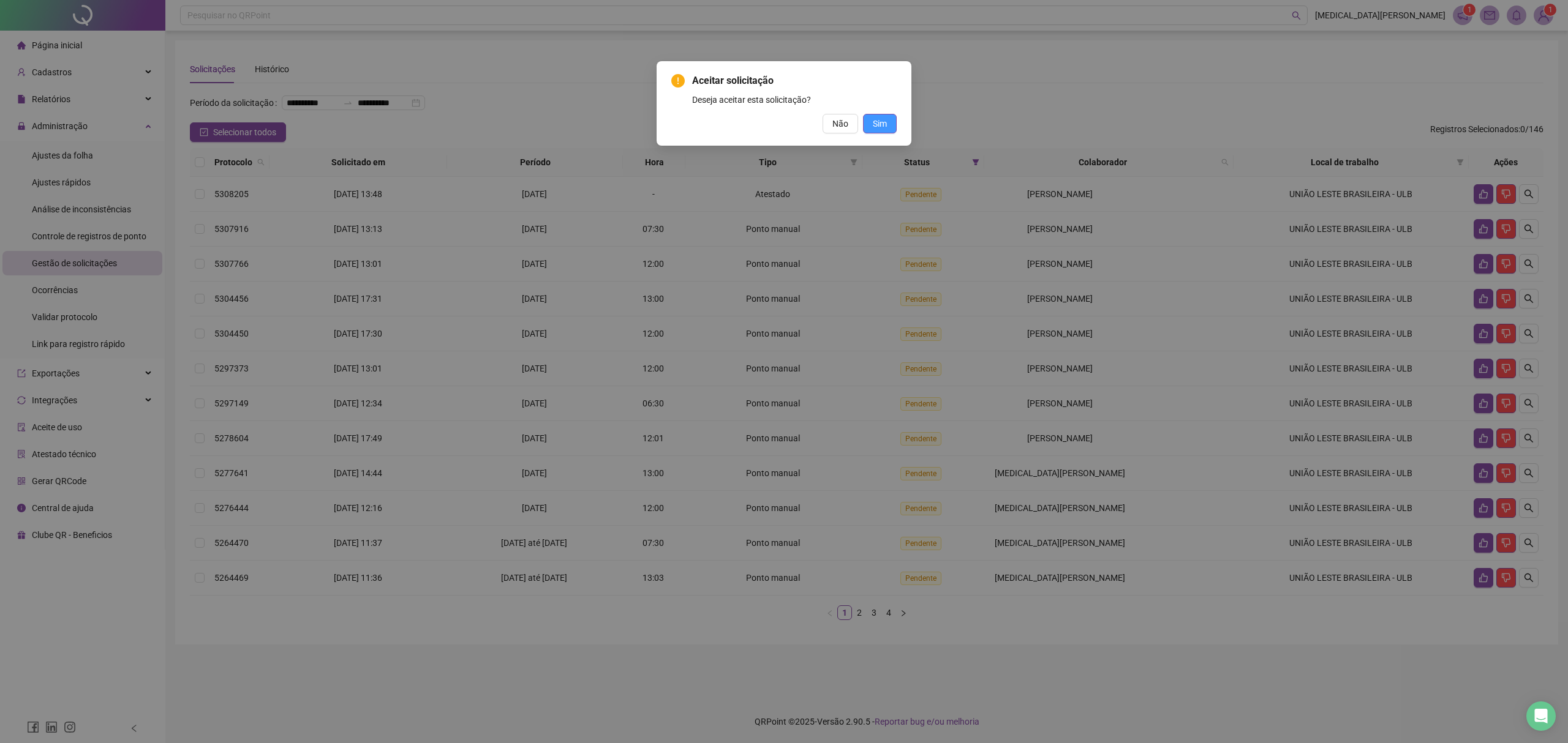
click at [879, 130] on button "Sim" at bounding box center [880, 124] width 34 height 20
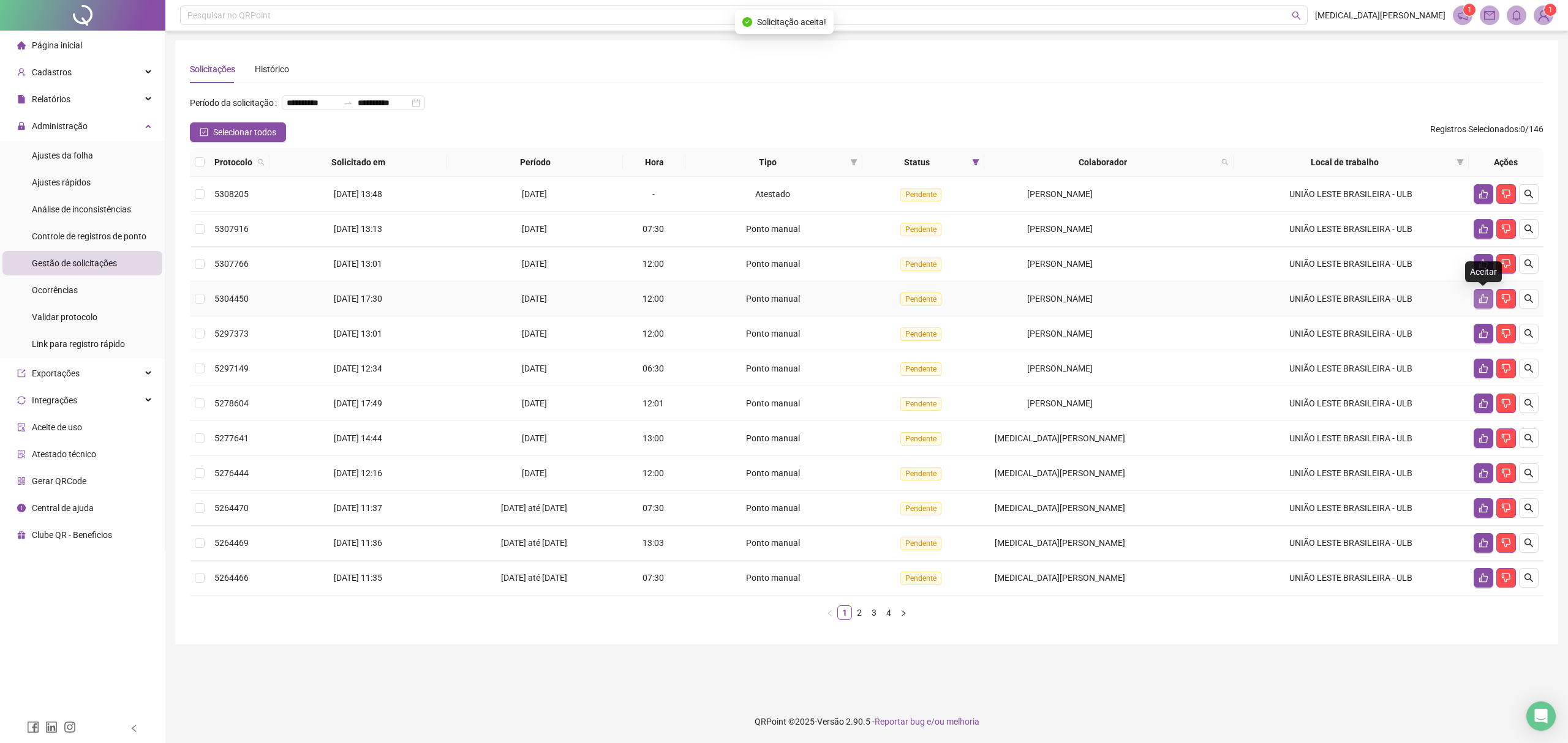
click at [1482, 296] on icon "like" at bounding box center [1483, 299] width 8 height 9
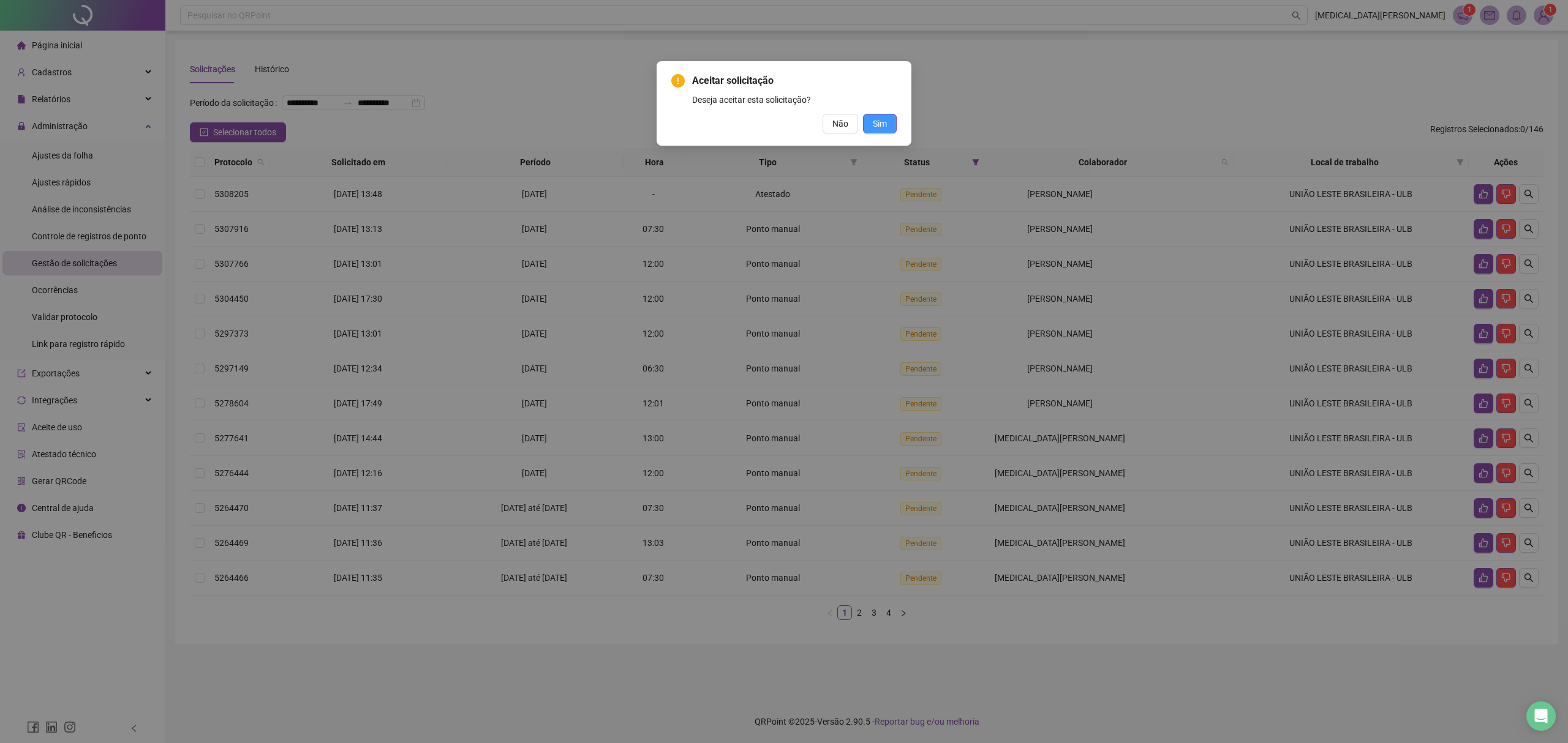
click at [878, 117] on span "Sim" at bounding box center [879, 124] width 14 height 14
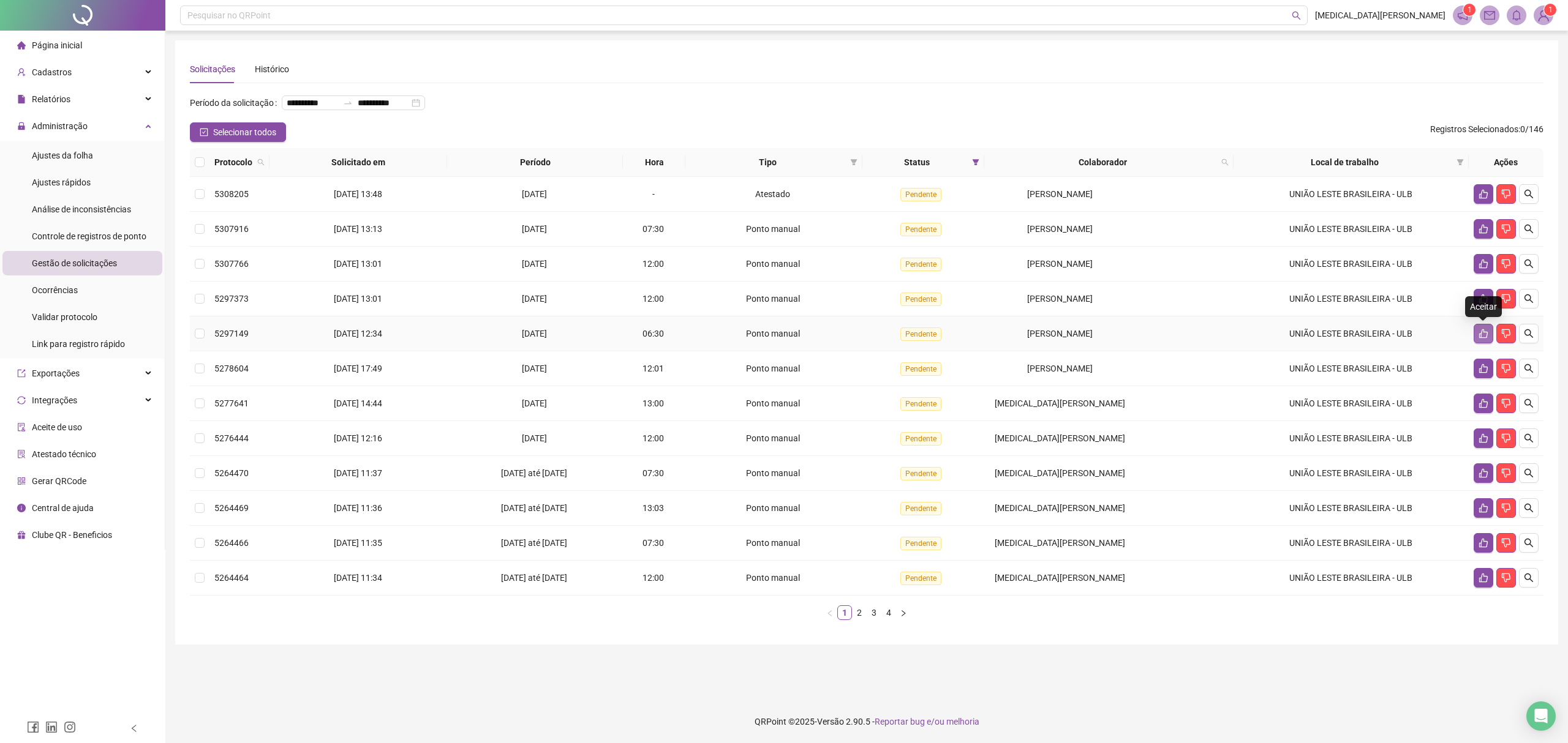
click at [1482, 338] on icon "like" at bounding box center [1483, 334] width 10 height 10
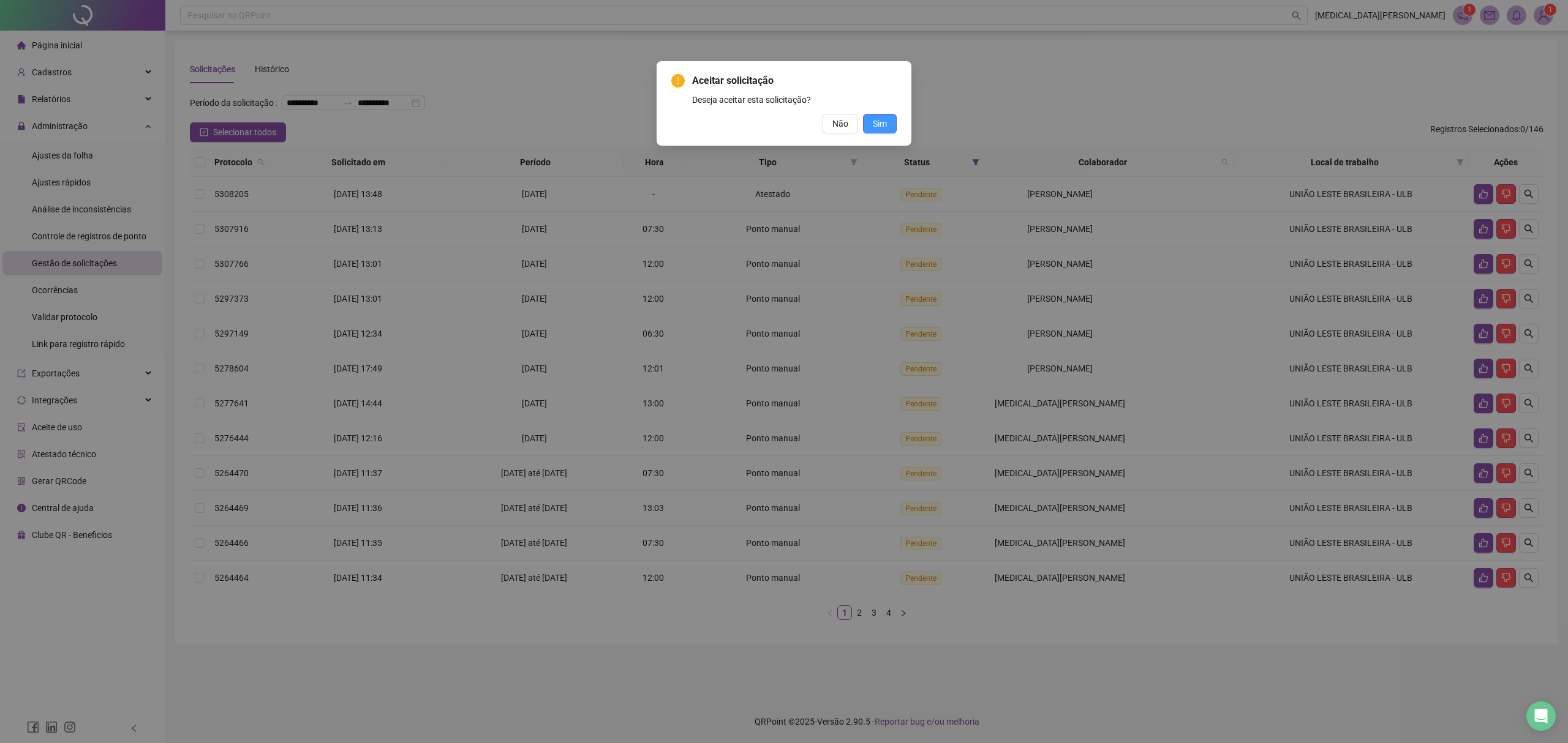
click at [885, 126] on span "Sim" at bounding box center [879, 124] width 14 height 14
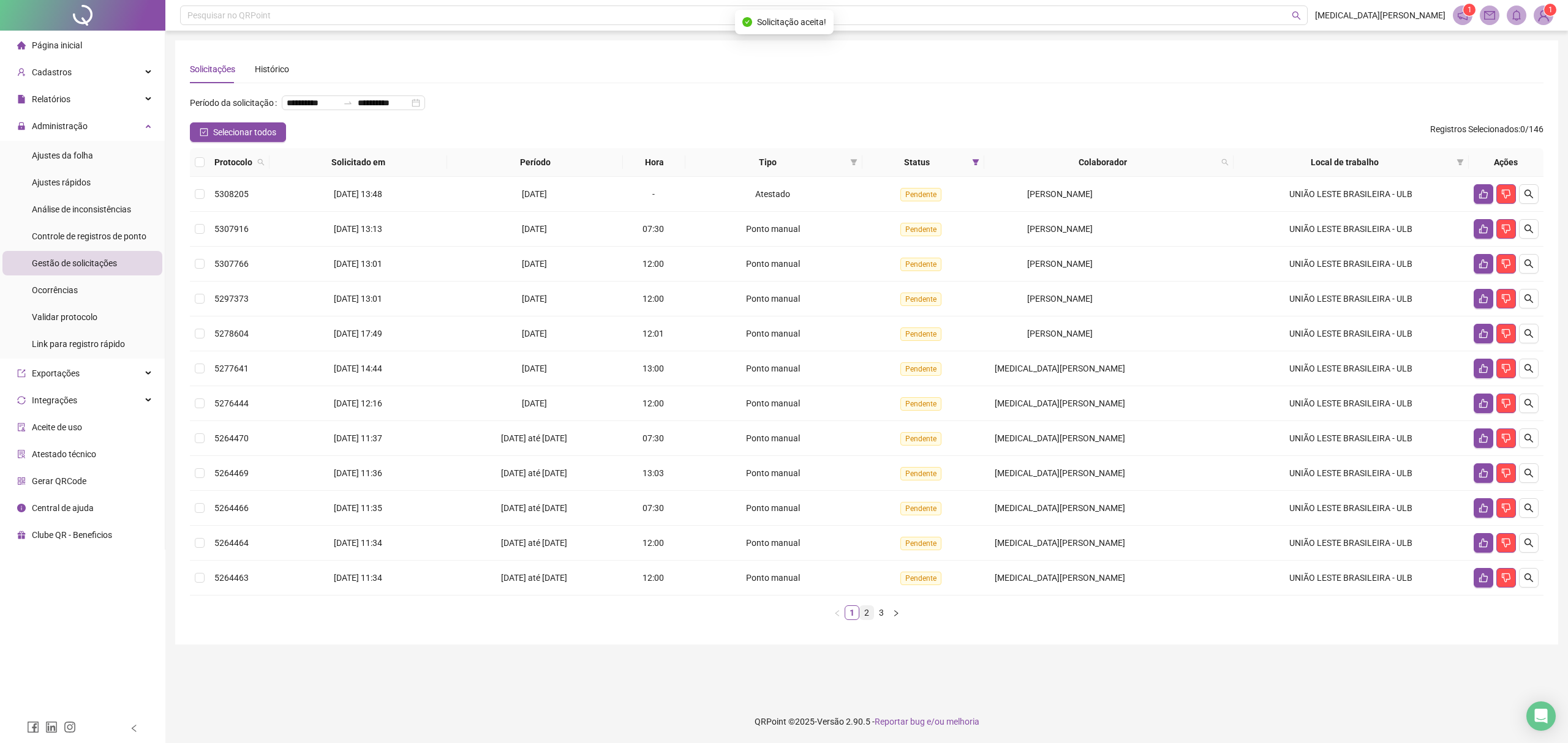
click at [865, 620] on link "2" at bounding box center [867, 613] width 14 height 14
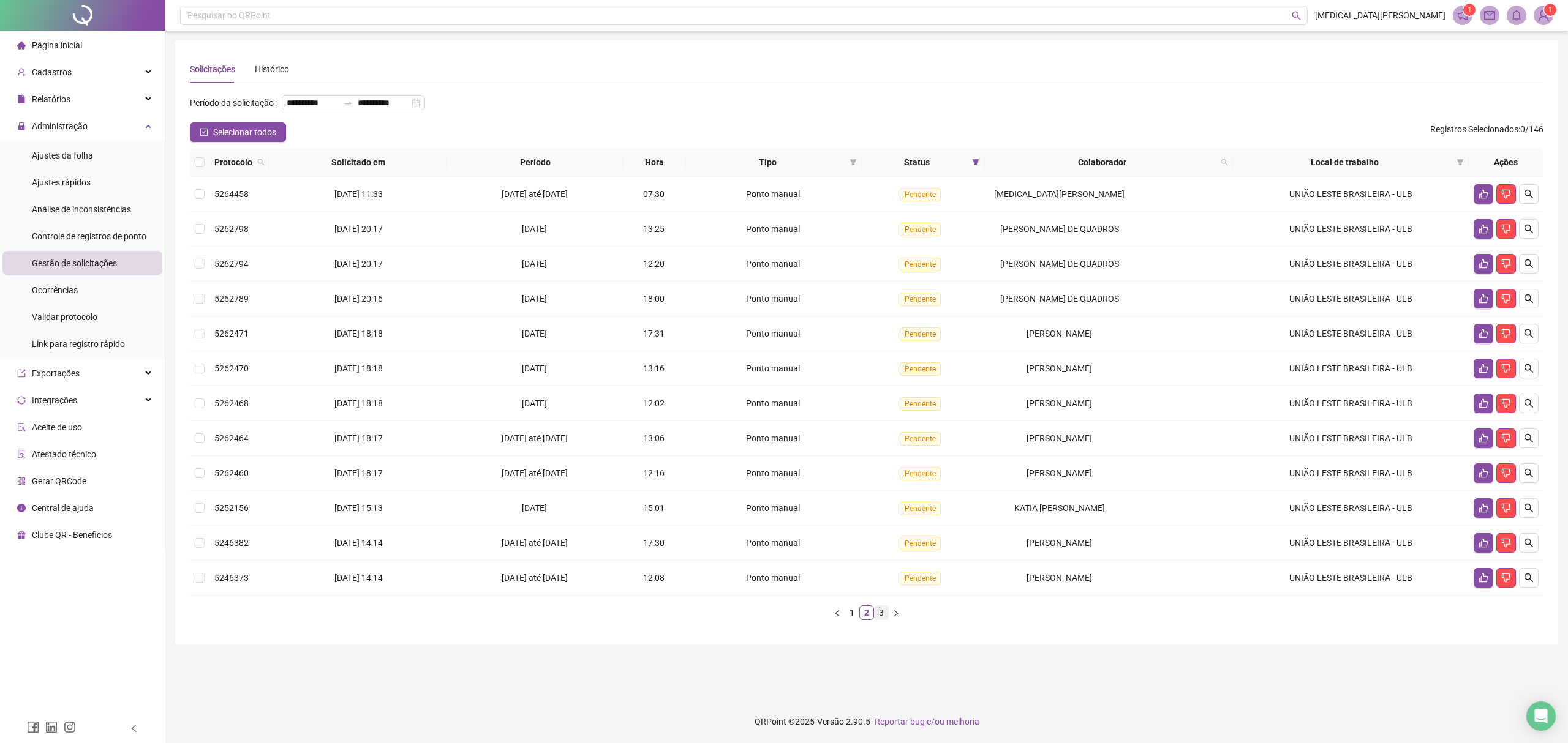
click at [878, 618] on link "3" at bounding box center [882, 613] width 14 height 14
click at [853, 620] on link "1" at bounding box center [852, 613] width 14 height 14
